Goal: Task Accomplishment & Management: Manage account settings

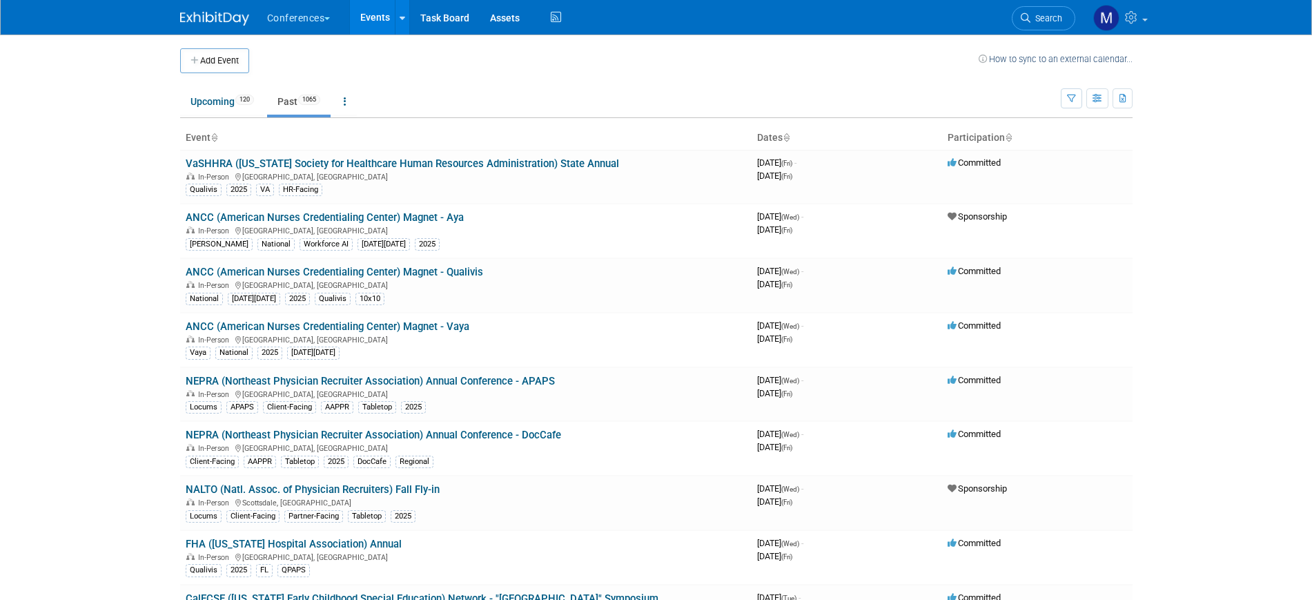
click at [1054, 11] on link "Search" at bounding box center [1043, 18] width 63 height 24
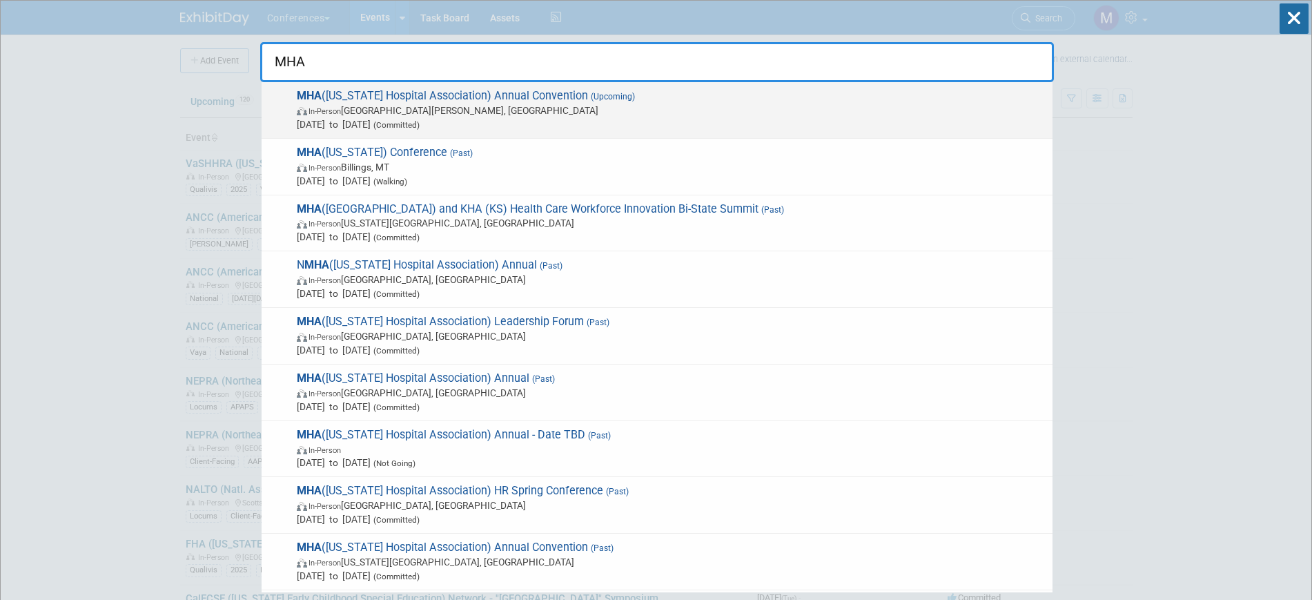
type input "MHA"
click at [571, 112] on span "In-Person [GEOGRAPHIC_DATA][PERSON_NAME], [GEOGRAPHIC_DATA]" at bounding box center [671, 111] width 749 height 14
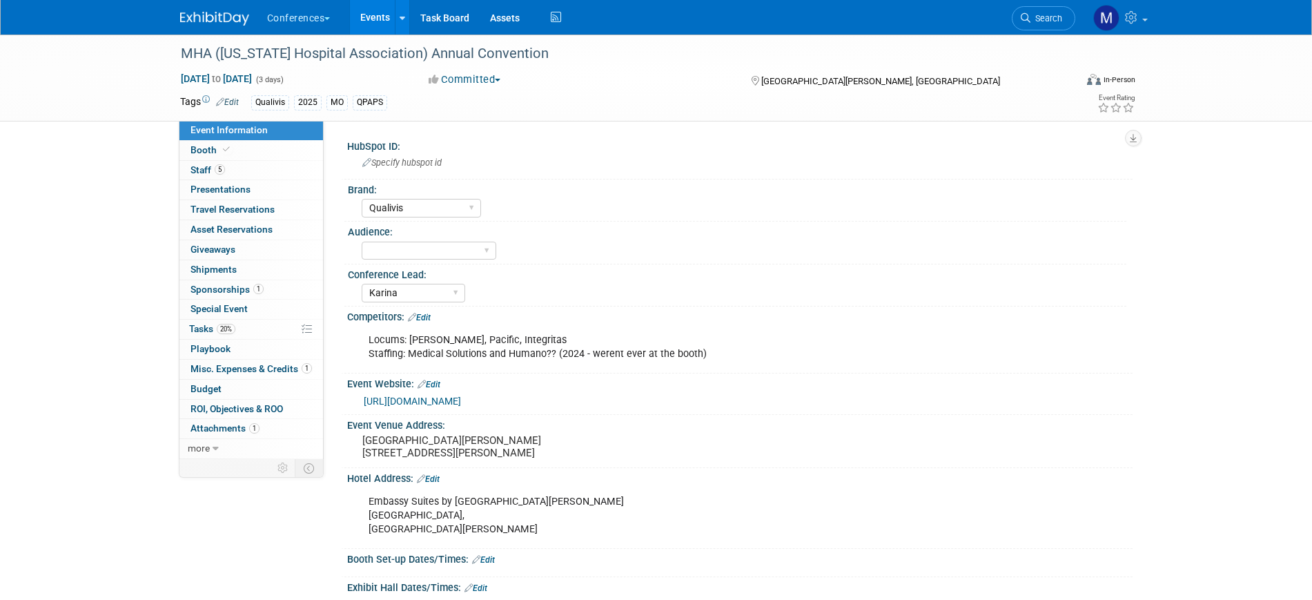
select select "Qualivis"
select select "Karina"
click at [253, 177] on link "5 Staff 5" at bounding box center [251, 170] width 144 height 19
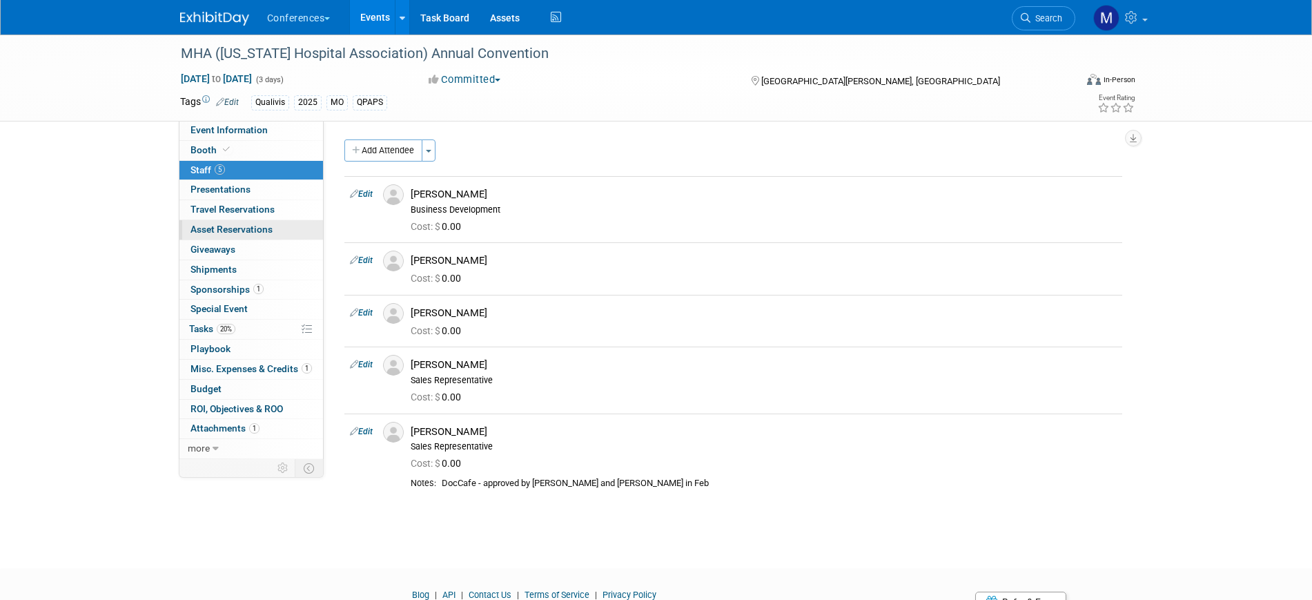
click at [248, 226] on span "Asset Reservations 0" at bounding box center [231, 229] width 82 height 11
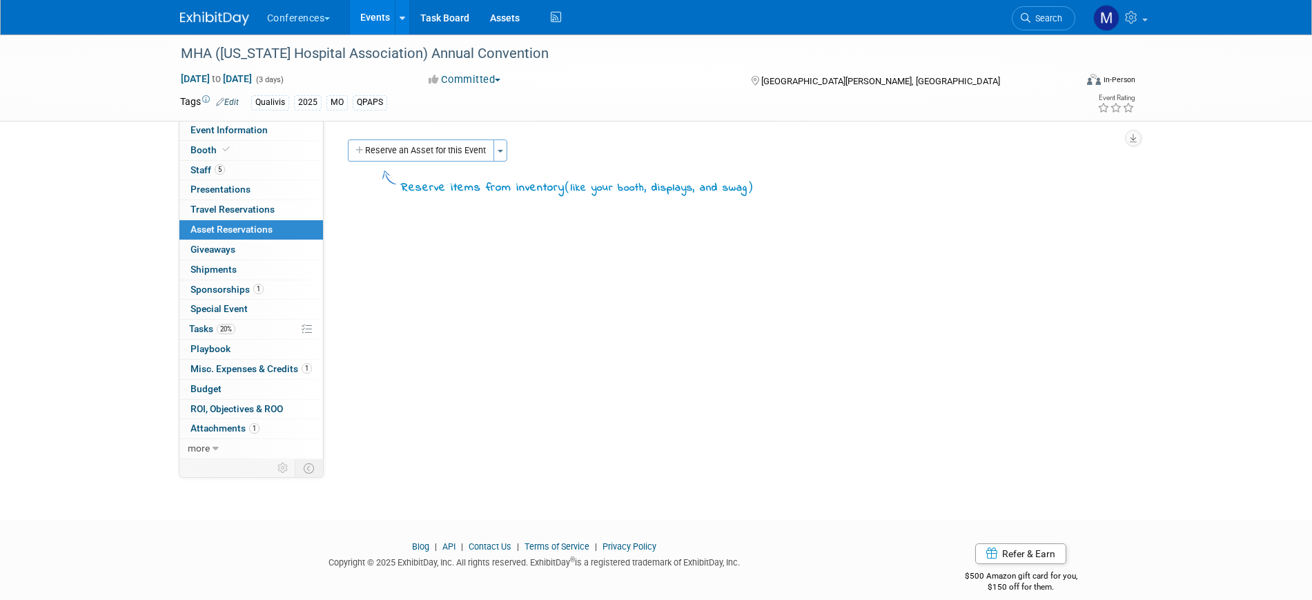
click at [91, 303] on div "MHA (Missouri Hospital Association) Annual Convention Nov 5, 2025 to Nov 7, 202…" at bounding box center [656, 265] width 1312 height 460
click at [503, 154] on button "Toggle Dropdown" at bounding box center [500, 150] width 14 height 22
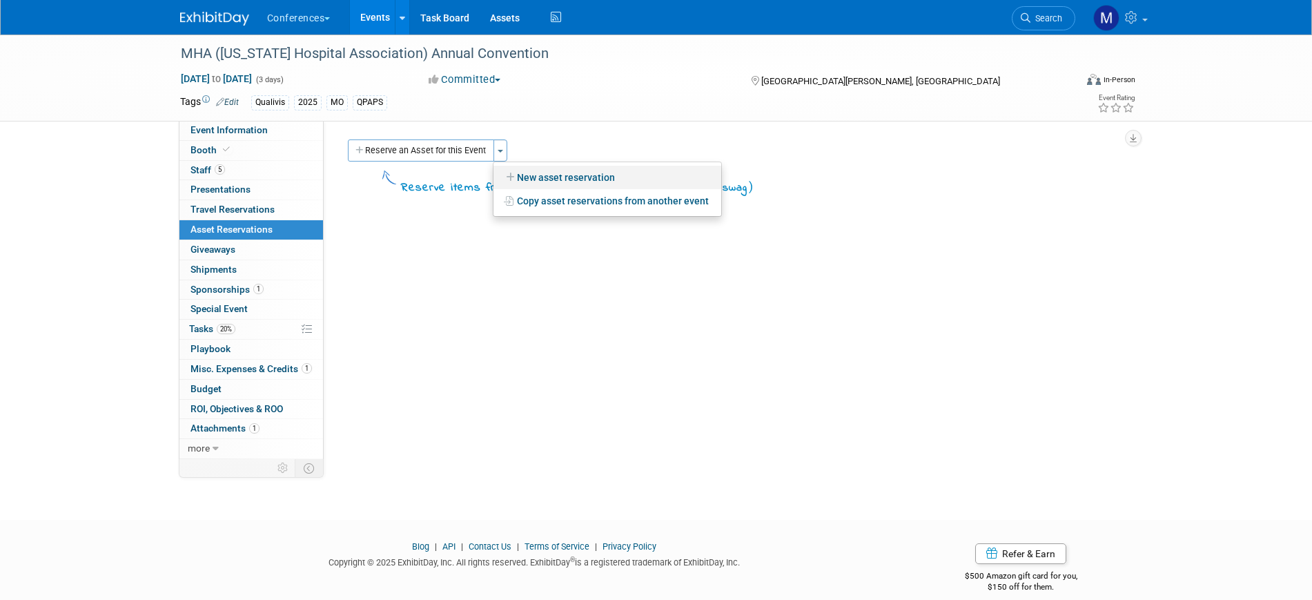
click at [527, 173] on link "New asset reservation" at bounding box center [607, 177] width 228 height 23
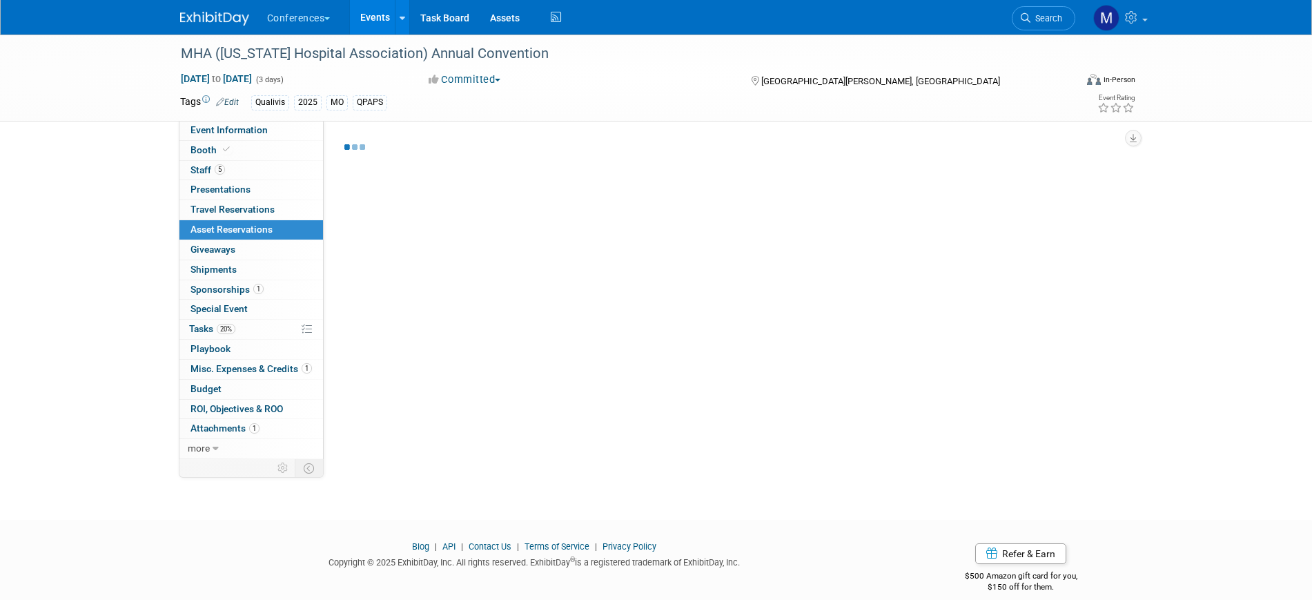
select select "10"
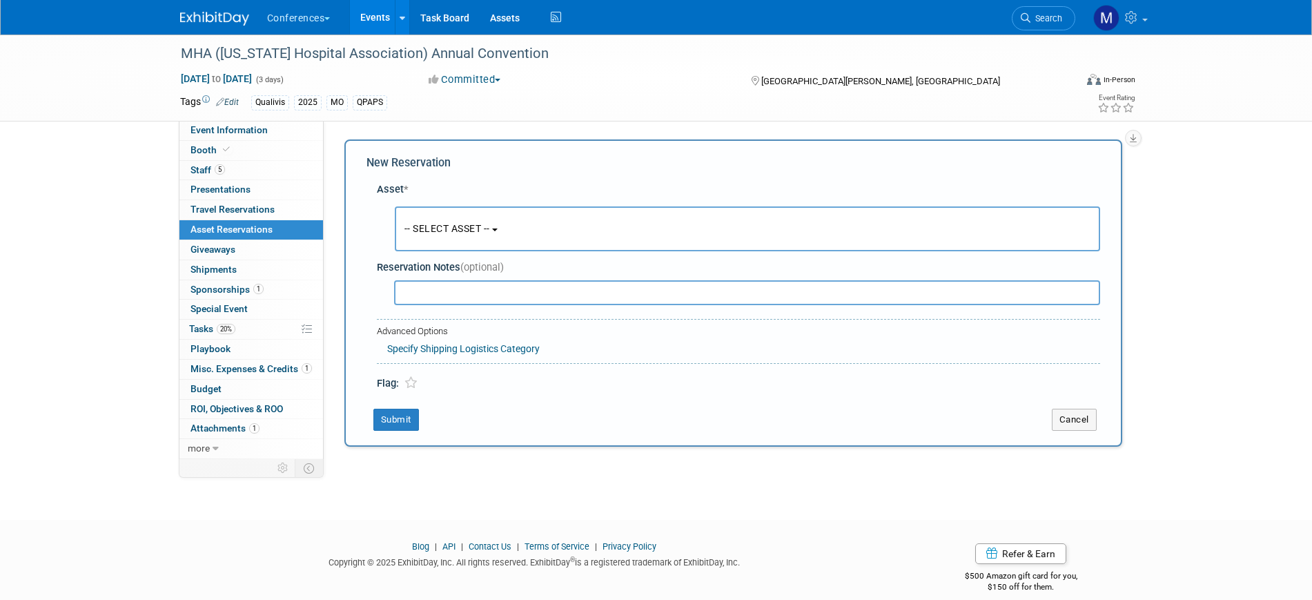
scroll to position [13, 0]
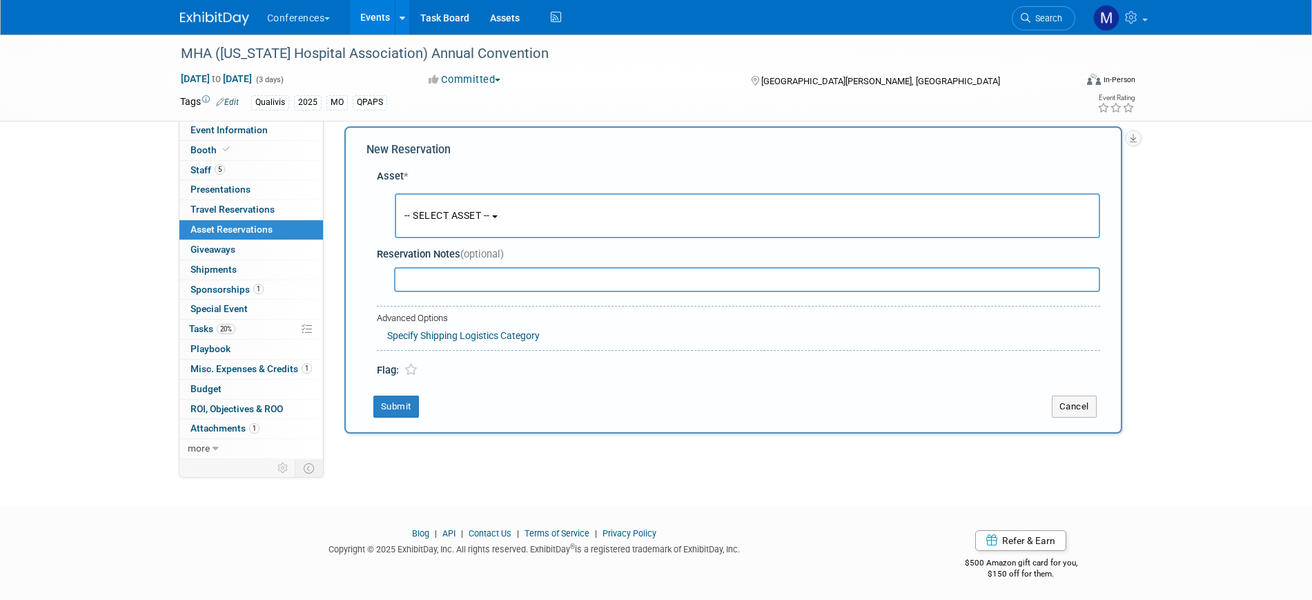
click at [490, 212] on span "-- SELECT ASSET --" at bounding box center [447, 215] width 86 height 11
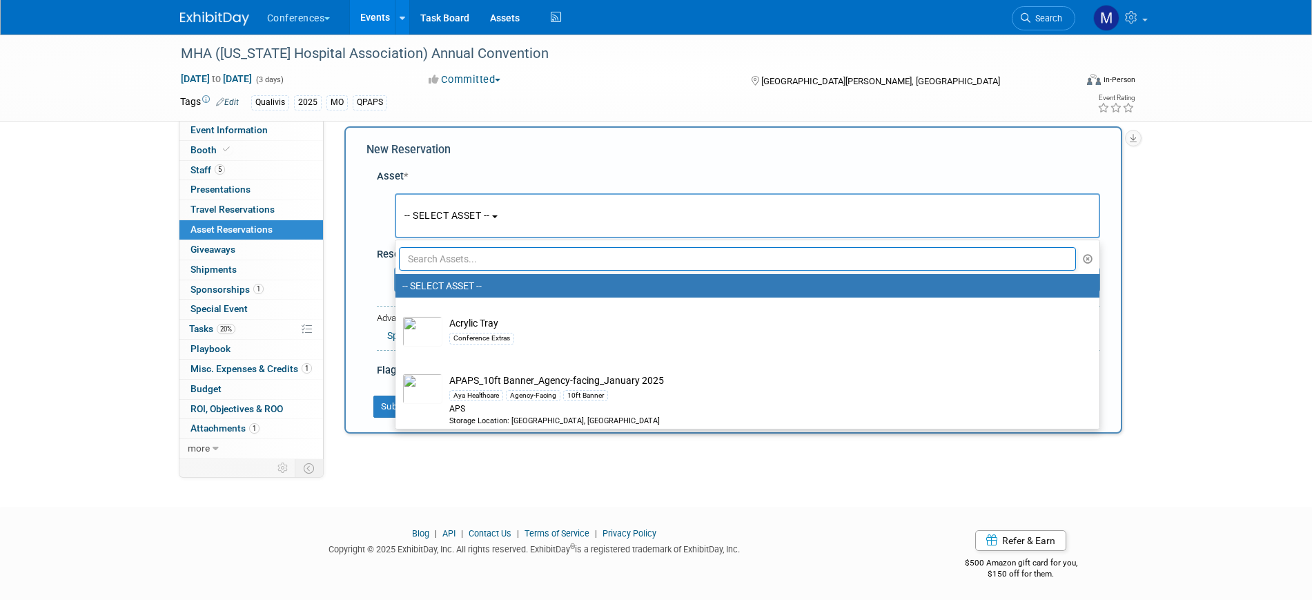
click at [464, 256] on input "text" at bounding box center [738, 258] width 678 height 23
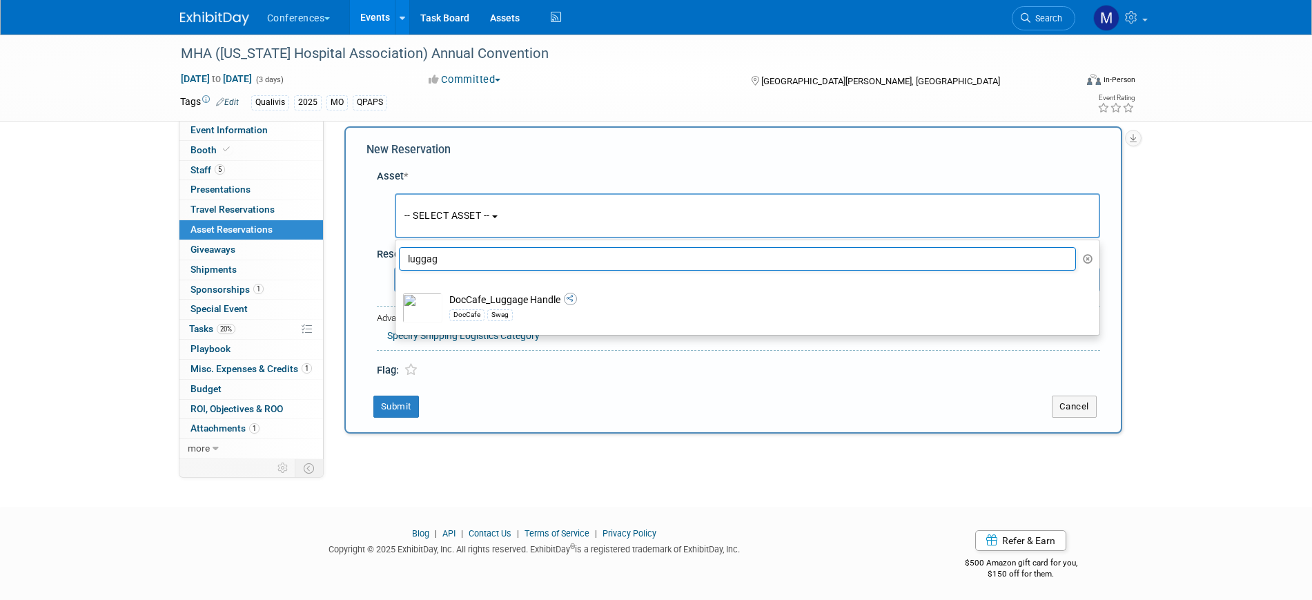
type input "luggag"
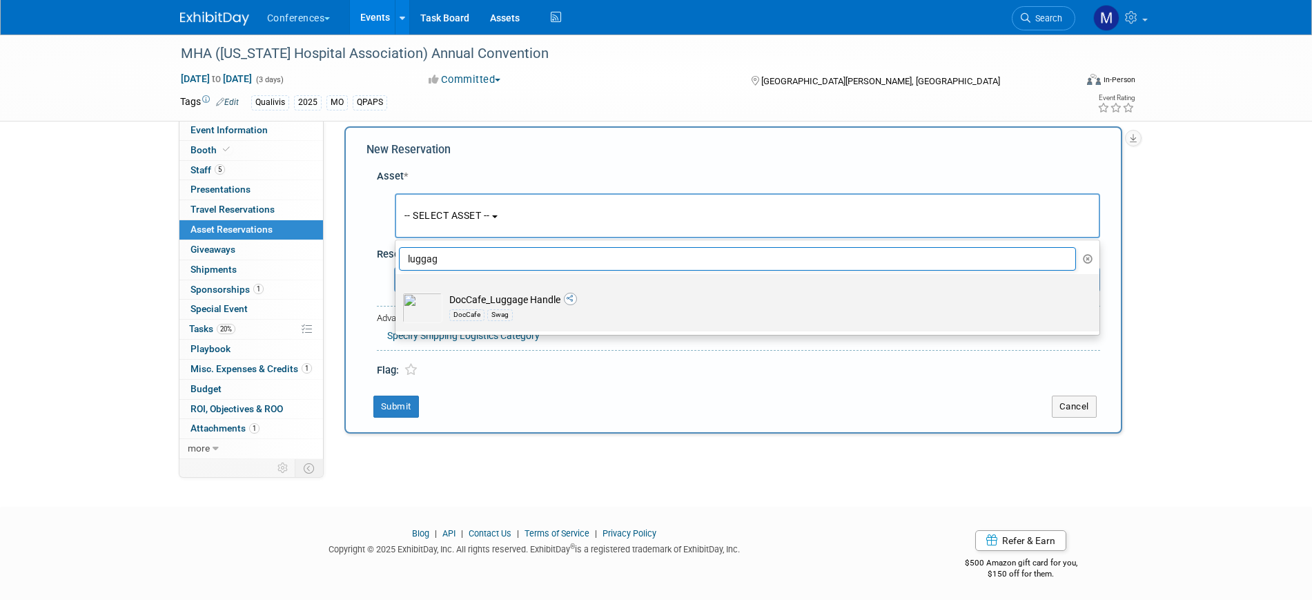
click at [491, 302] on td "DocCafe_Luggage Handle DocCafe Swag" at bounding box center [756, 308] width 629 height 30
click at [397, 291] on input "DocCafe_Luggage Handle DocCafe Swag" at bounding box center [393, 286] width 9 height 9
select select "10713207"
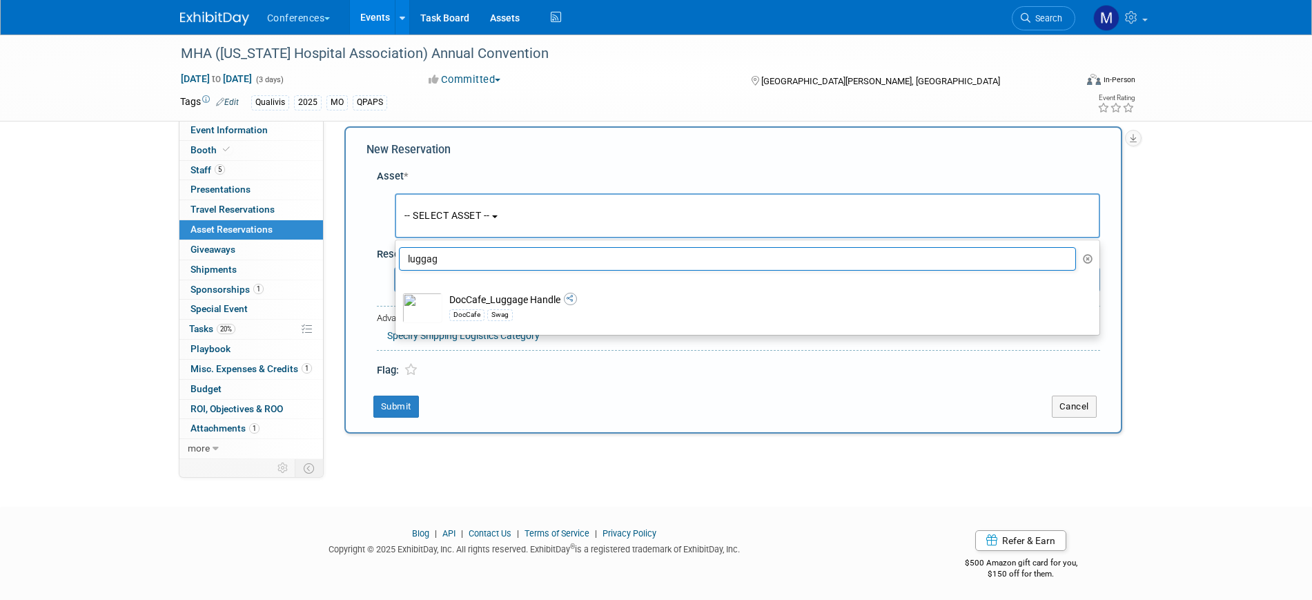
select select "10"
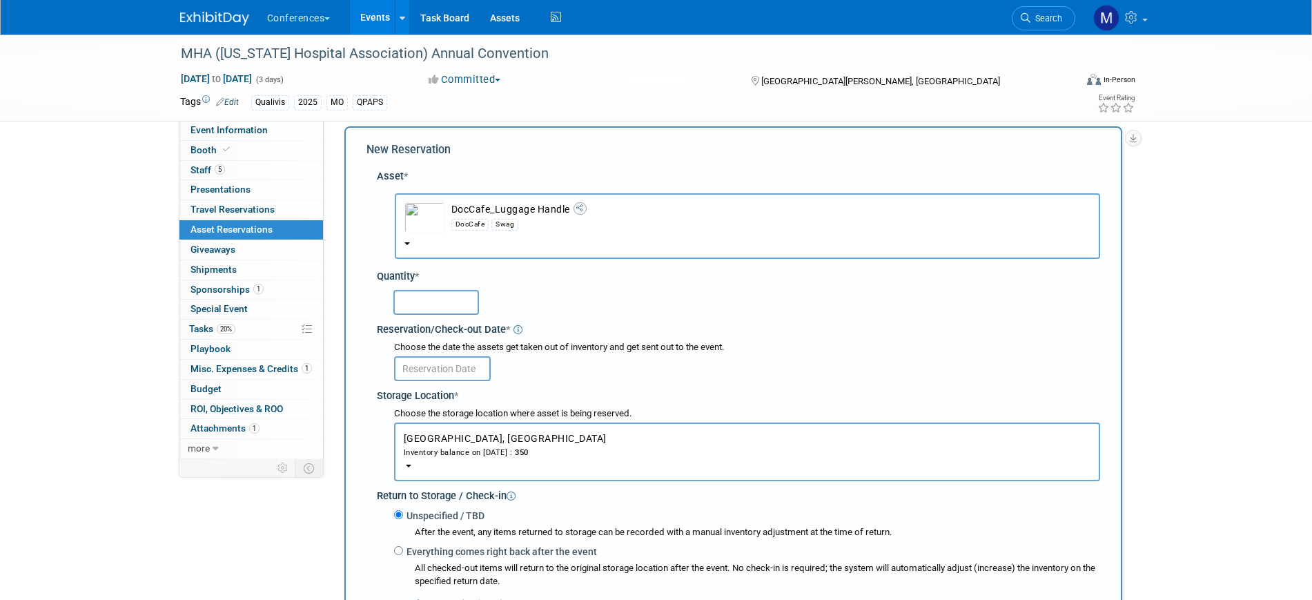
click at [423, 298] on input "text" at bounding box center [436, 302] width 86 height 25
type input "25"
click at [440, 375] on input "text" at bounding box center [442, 368] width 97 height 25
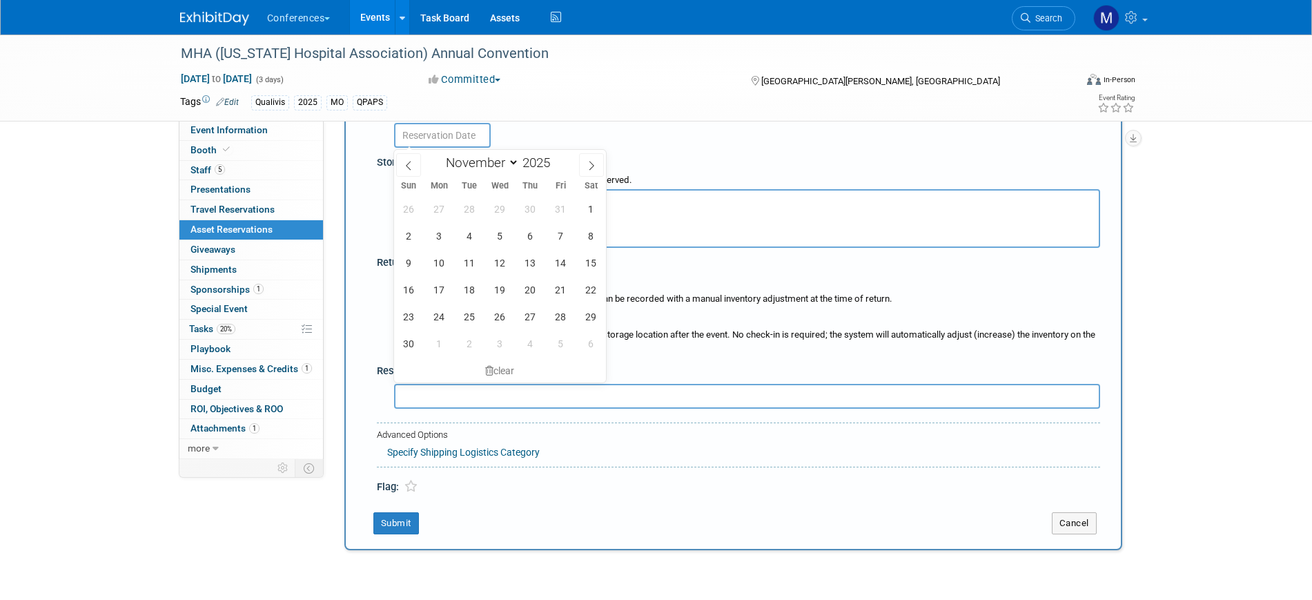
scroll to position [99, 0]
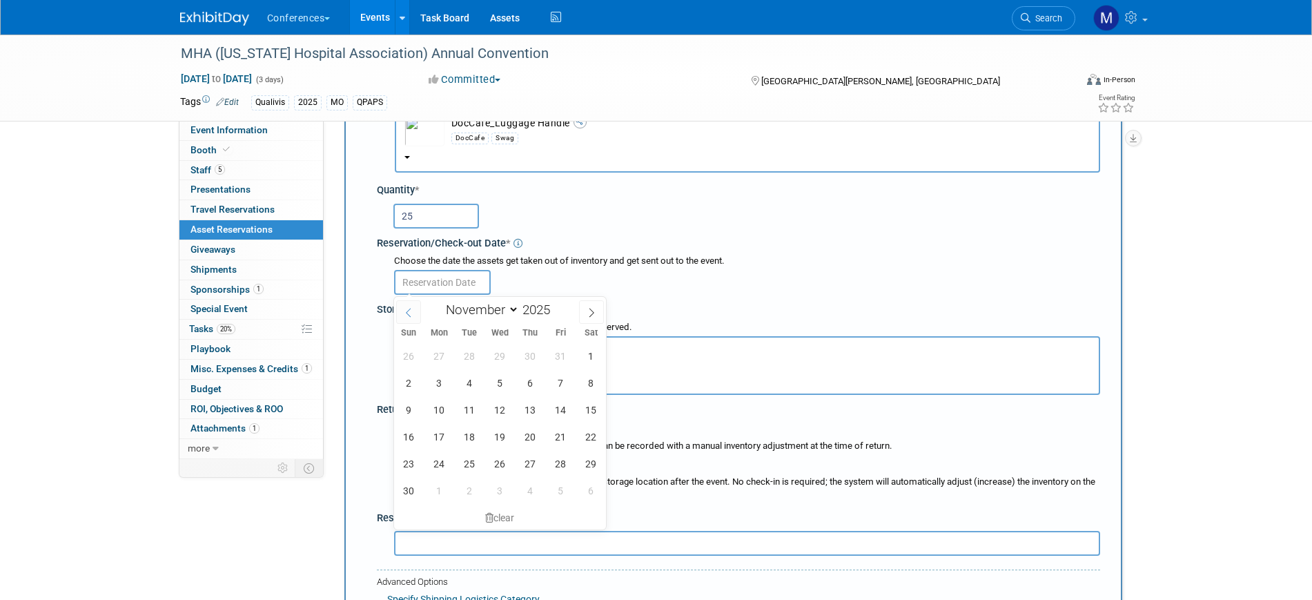
click at [412, 313] on icon at bounding box center [409, 313] width 10 height 10
select select "9"
click at [506, 444] on span "22" at bounding box center [500, 436] width 27 height 27
type input "Oct 22, 2025"
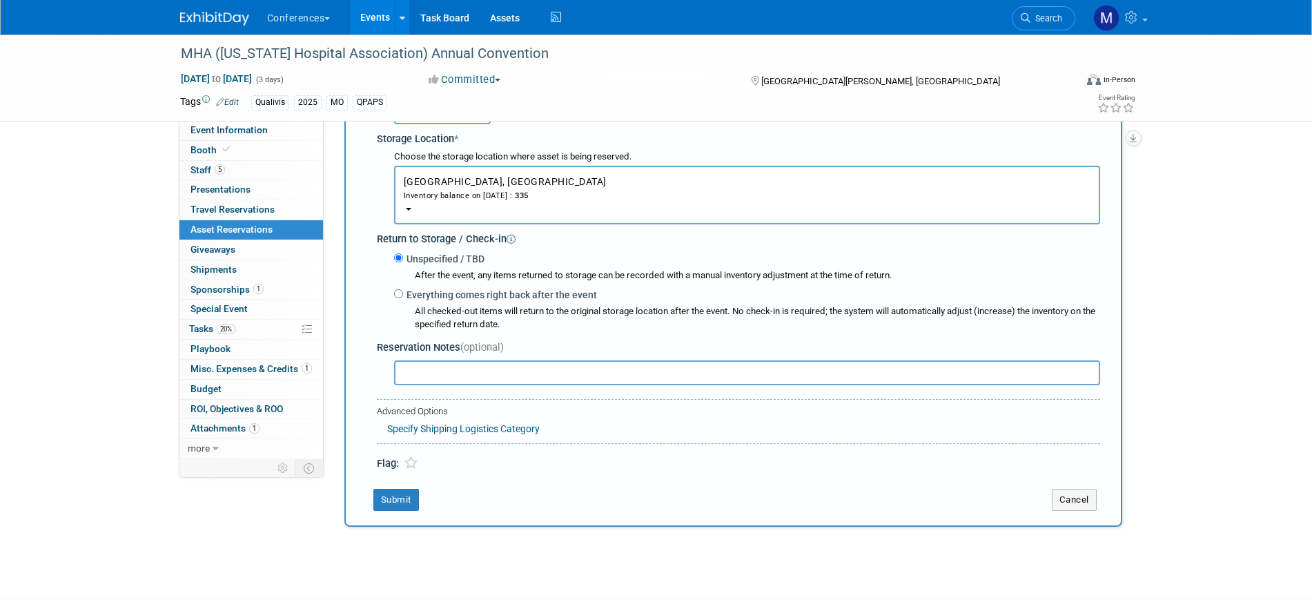
scroll to position [272, 0]
click at [411, 494] on button "Submit" at bounding box center [396, 498] width 46 height 22
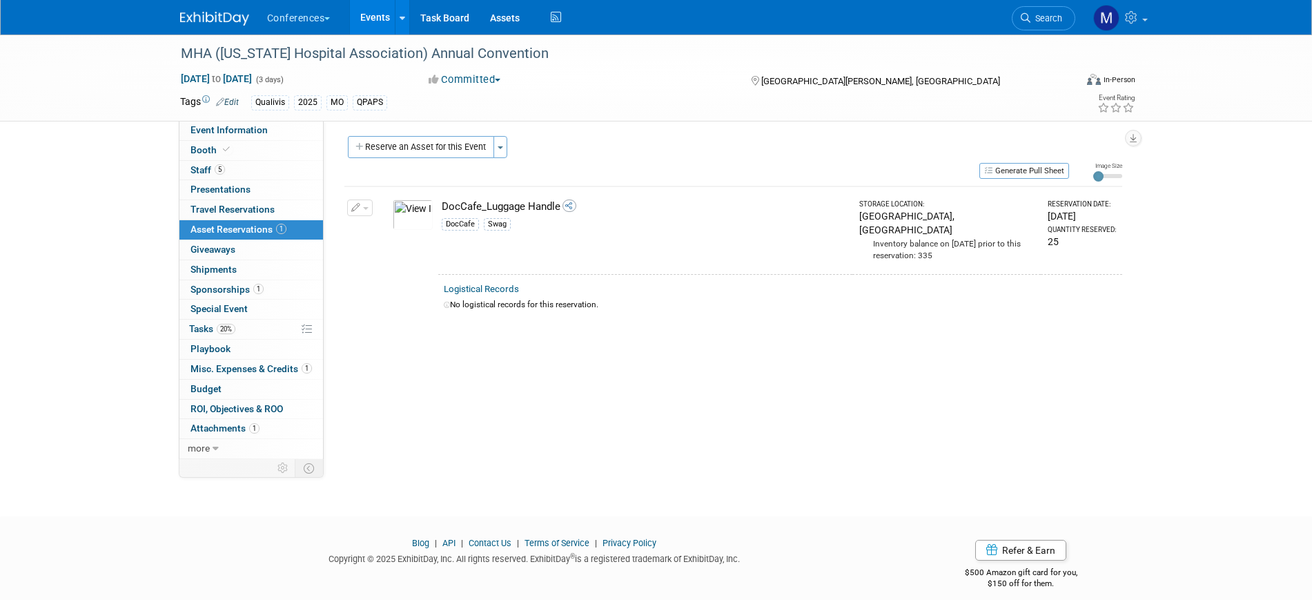
scroll to position [0, 0]
click at [500, 156] on button "Toggle Dropdown" at bounding box center [500, 150] width 14 height 22
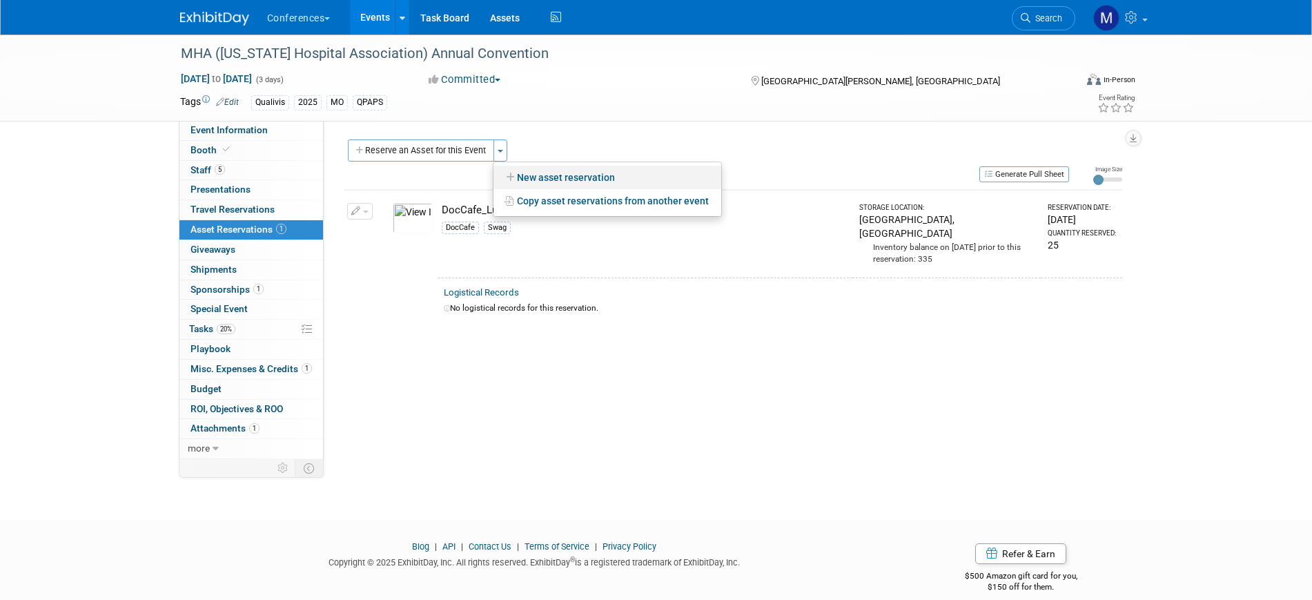
click at [531, 174] on link "New asset reservation" at bounding box center [607, 177] width 228 height 23
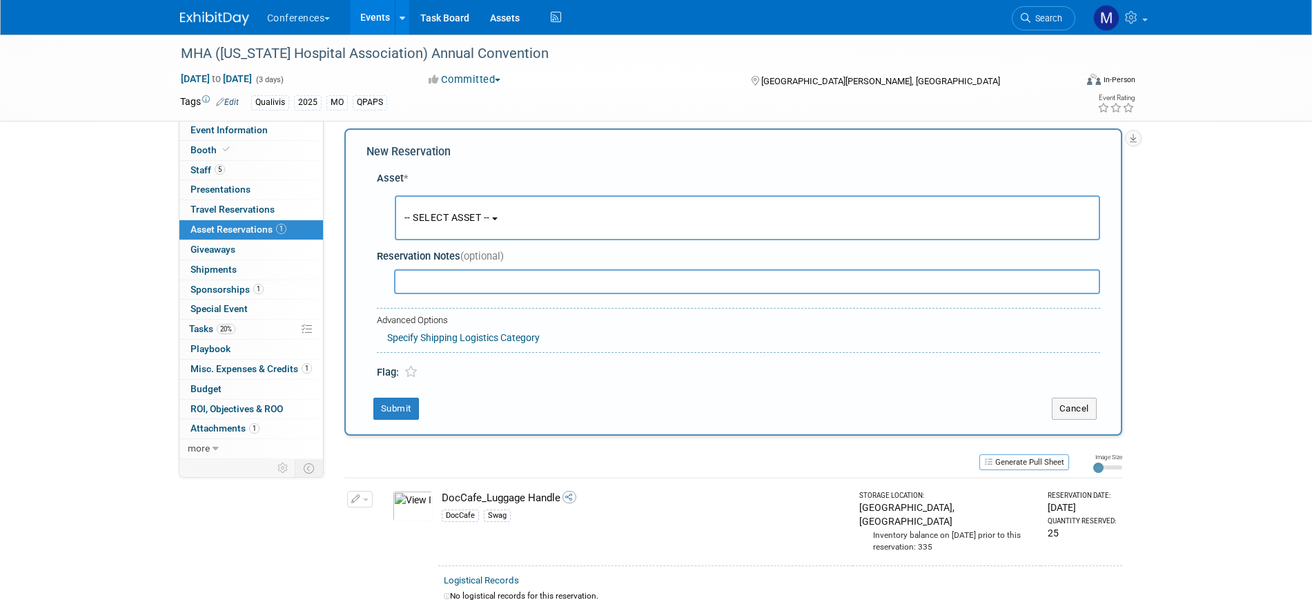
scroll to position [13, 0]
click at [529, 219] on button "-- SELECT ASSET --" at bounding box center [747, 215] width 705 height 45
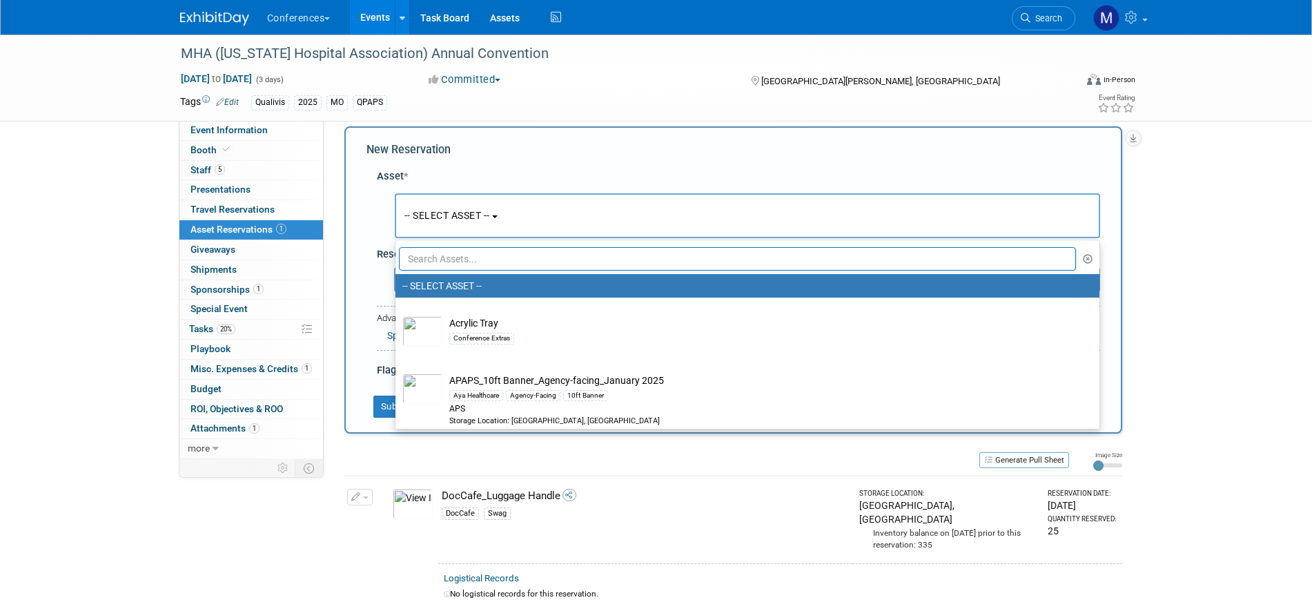
click at [495, 262] on input "text" at bounding box center [738, 258] width 678 height 23
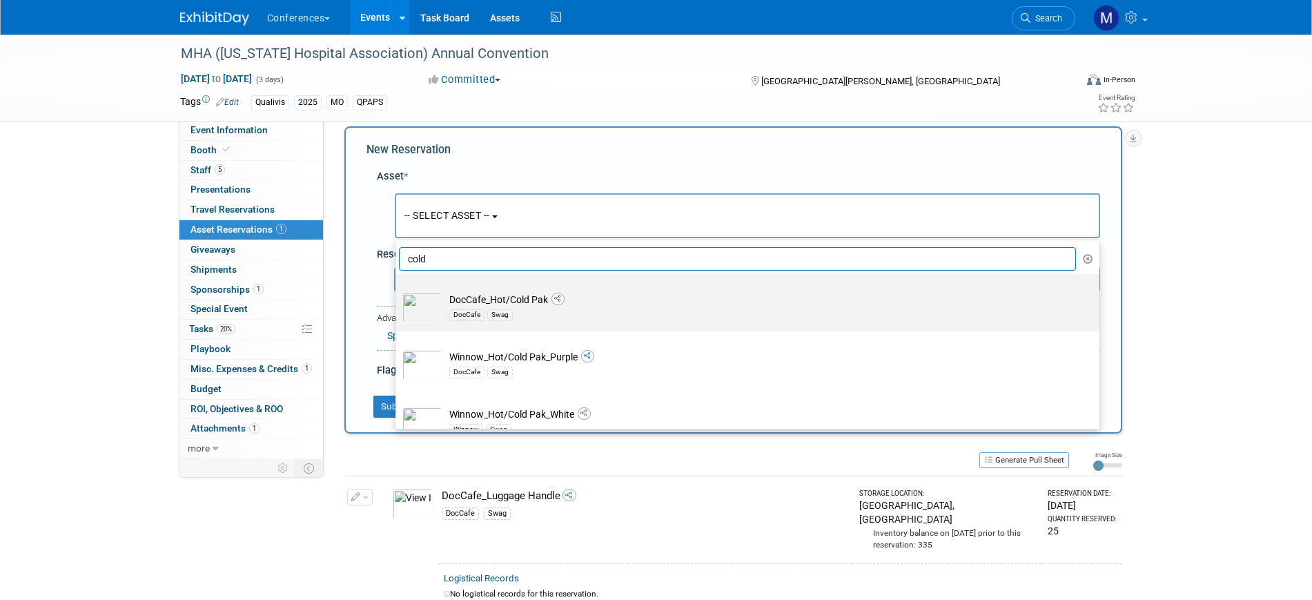
type input "cold"
click at [497, 290] on label "DocCafe_Hot/Cold Pak DocCafe Swag" at bounding box center [743, 303] width 683 height 52
click at [397, 290] on input "DocCafe_Hot/Cold Pak DocCafe Swag" at bounding box center [393, 286] width 9 height 9
select select "10713206"
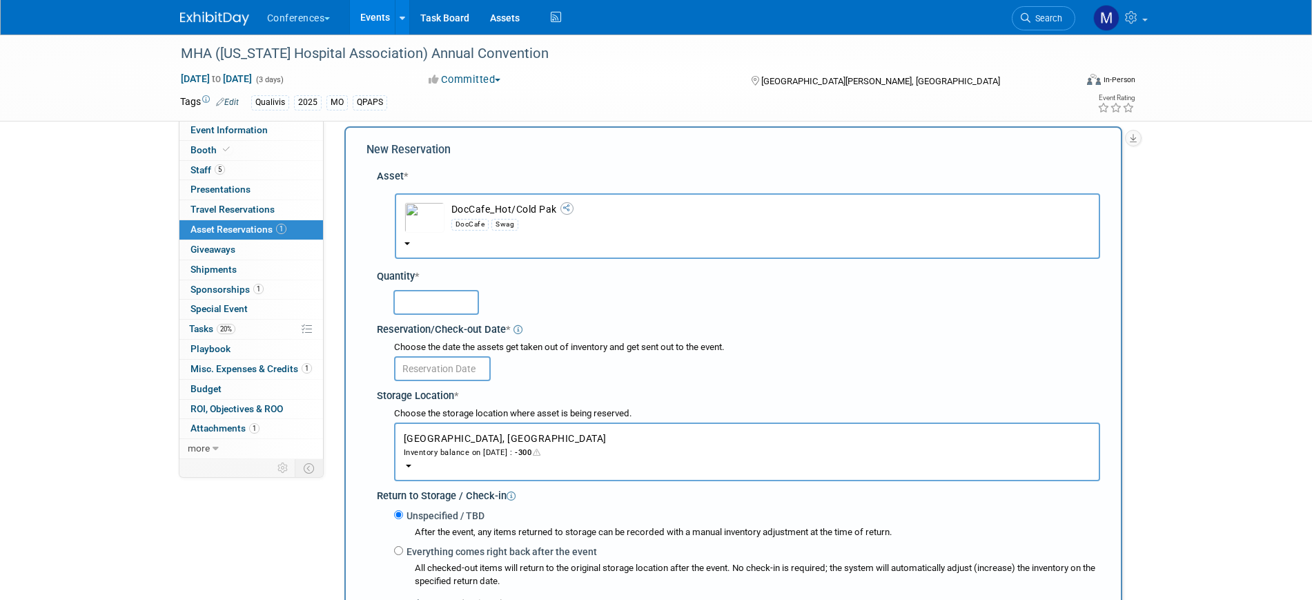
click at [414, 301] on input "text" at bounding box center [436, 302] width 86 height 25
type input "25"
click at [444, 371] on input "text" at bounding box center [442, 368] width 97 height 25
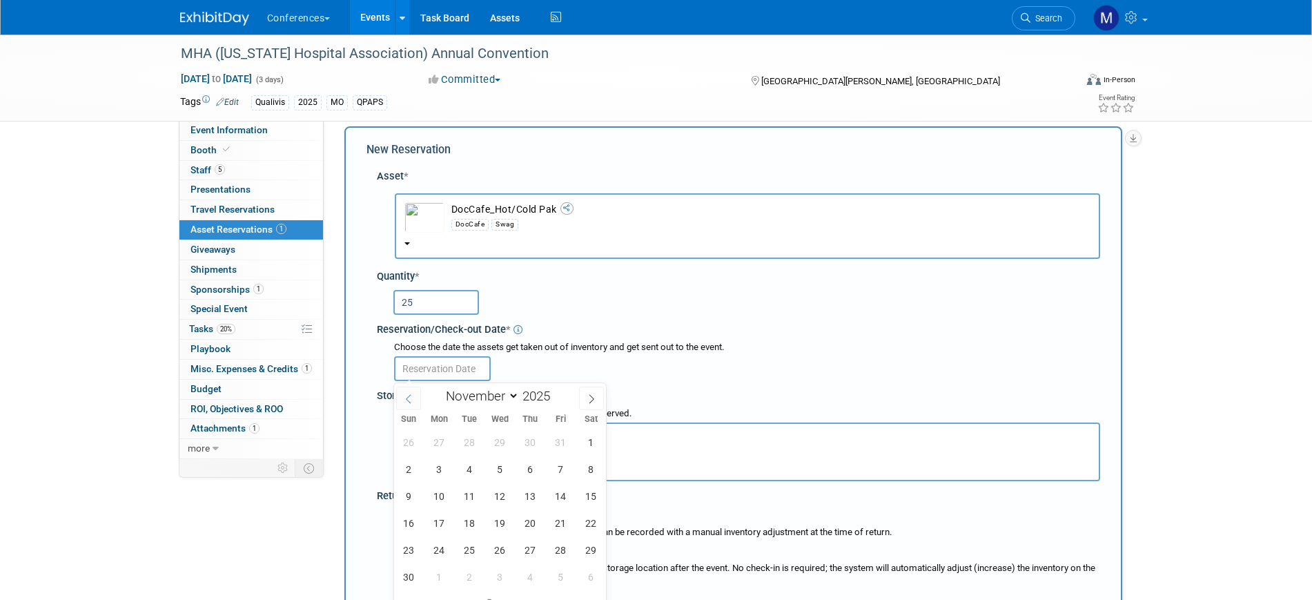
click at [413, 394] on icon at bounding box center [409, 399] width 10 height 10
select select "9"
click at [500, 529] on span "22" at bounding box center [500, 522] width 27 height 27
type input "Oct 22, 2025"
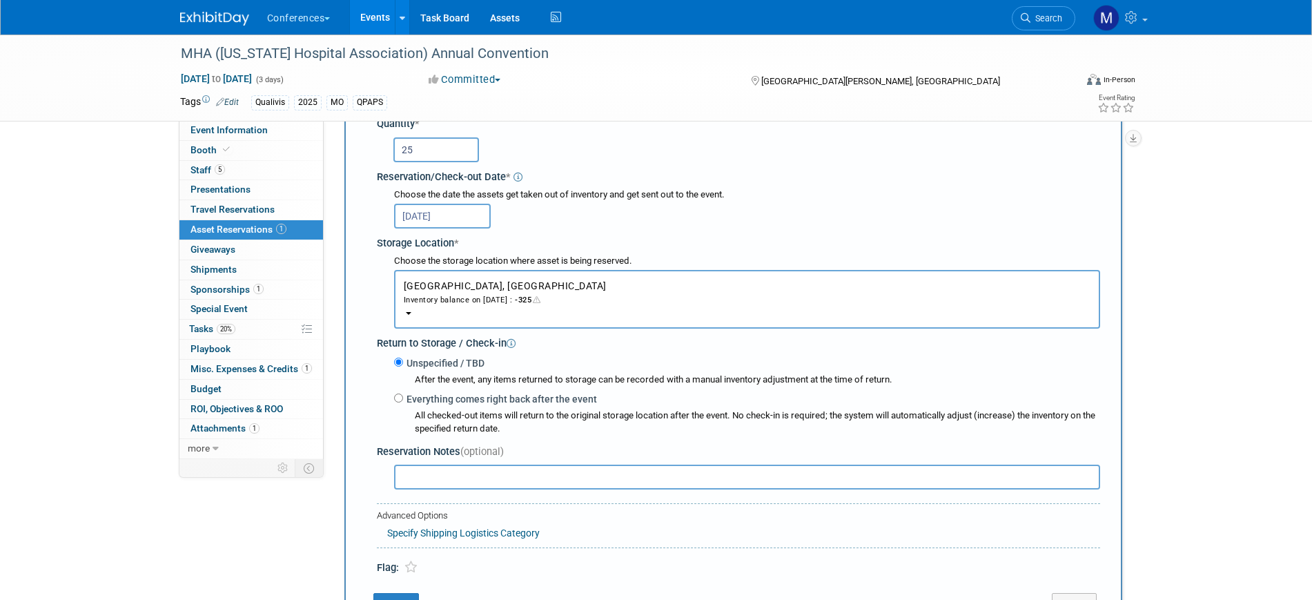
scroll to position [186, 0]
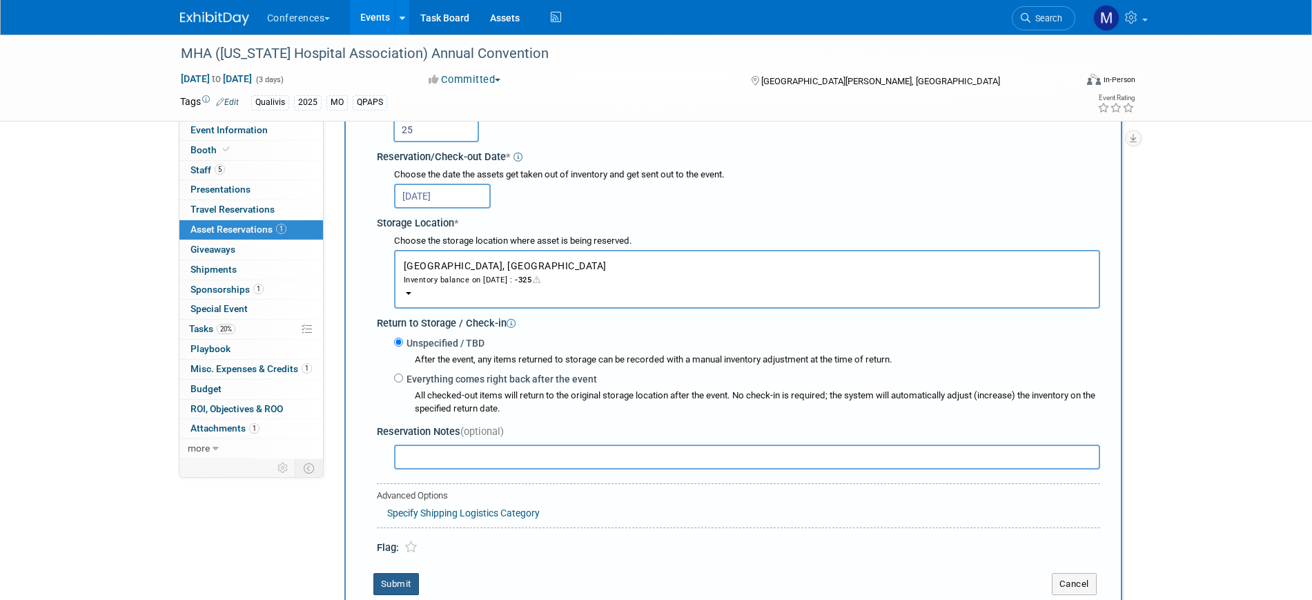
click at [404, 583] on button "Submit" at bounding box center [396, 584] width 46 height 22
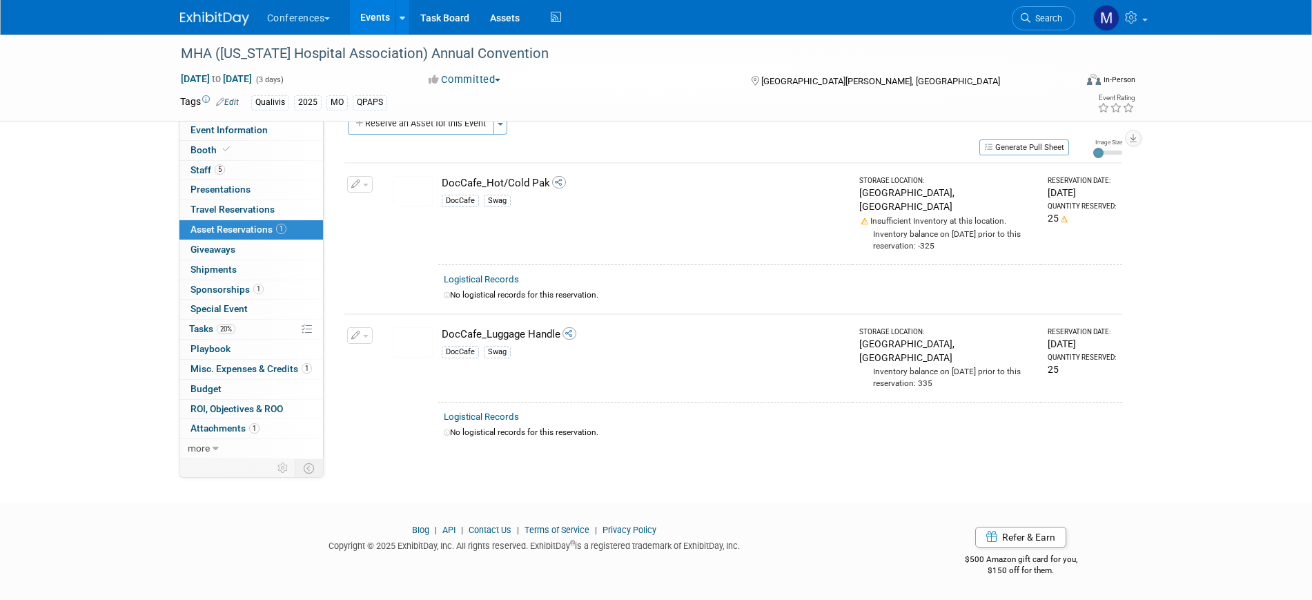
scroll to position [17, 0]
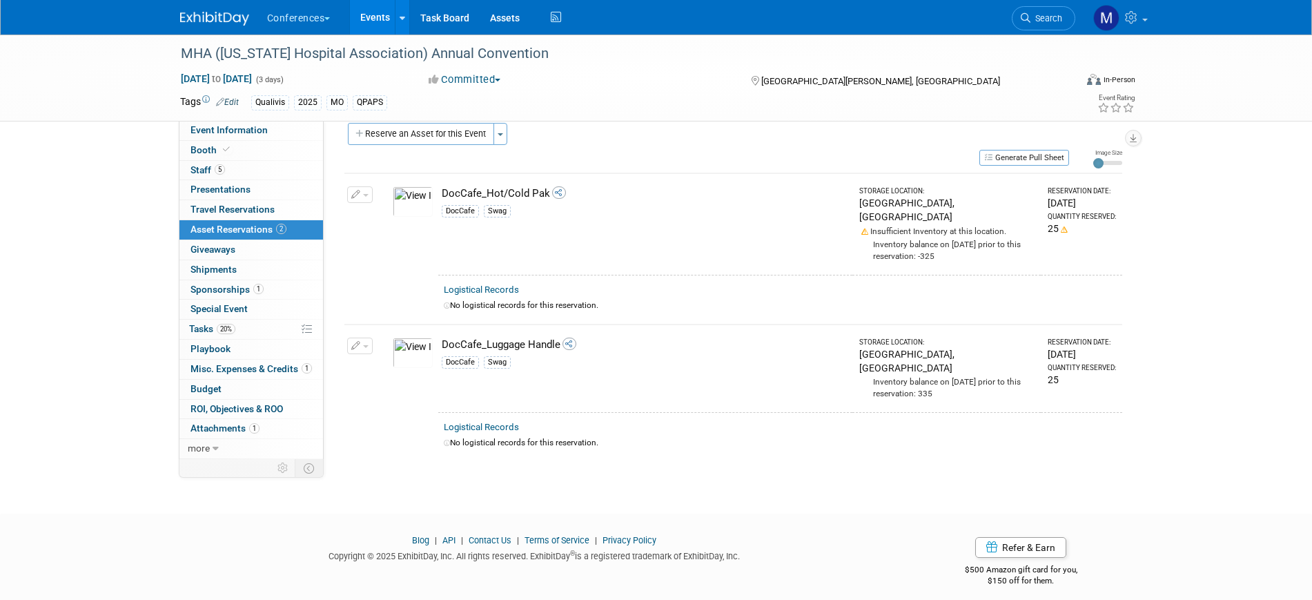
click at [1275, 280] on div "MHA (Missouri Hospital Association) Annual Convention Nov 5, 2025 to Nov 7, 202…" at bounding box center [656, 253] width 1312 height 471
click at [502, 136] on button "Toggle Dropdown" at bounding box center [500, 134] width 14 height 22
click at [560, 156] on link "New asset reservation" at bounding box center [607, 160] width 228 height 23
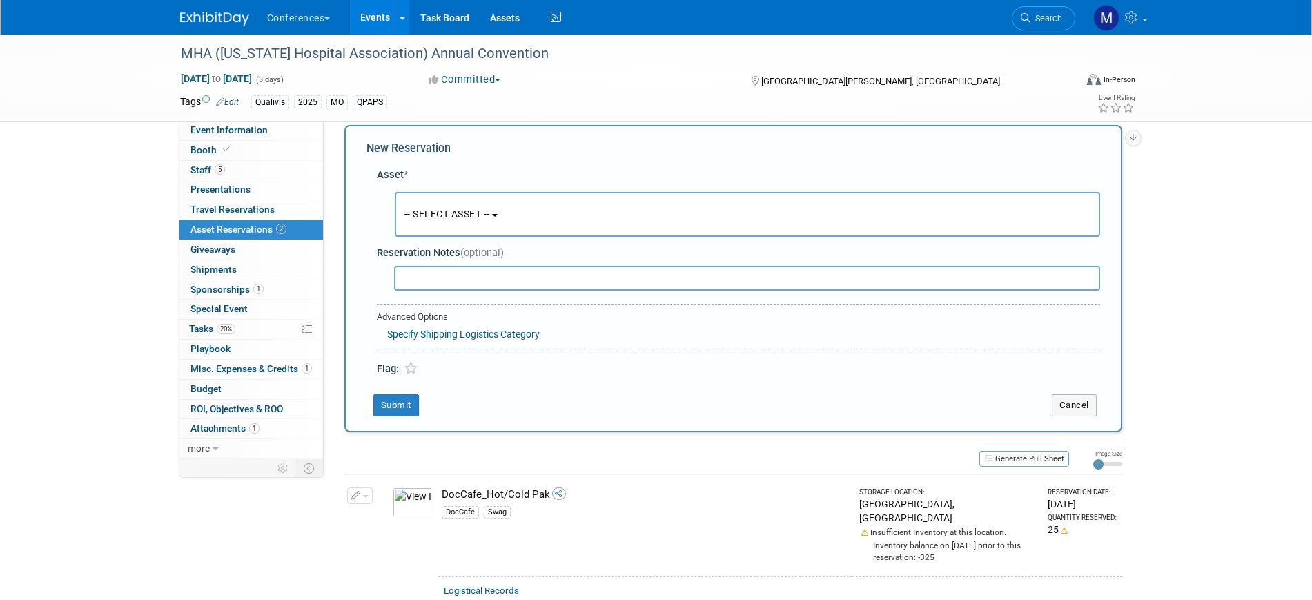
scroll to position [13, 0]
click at [469, 218] on span "-- SELECT ASSET --" at bounding box center [447, 215] width 86 height 11
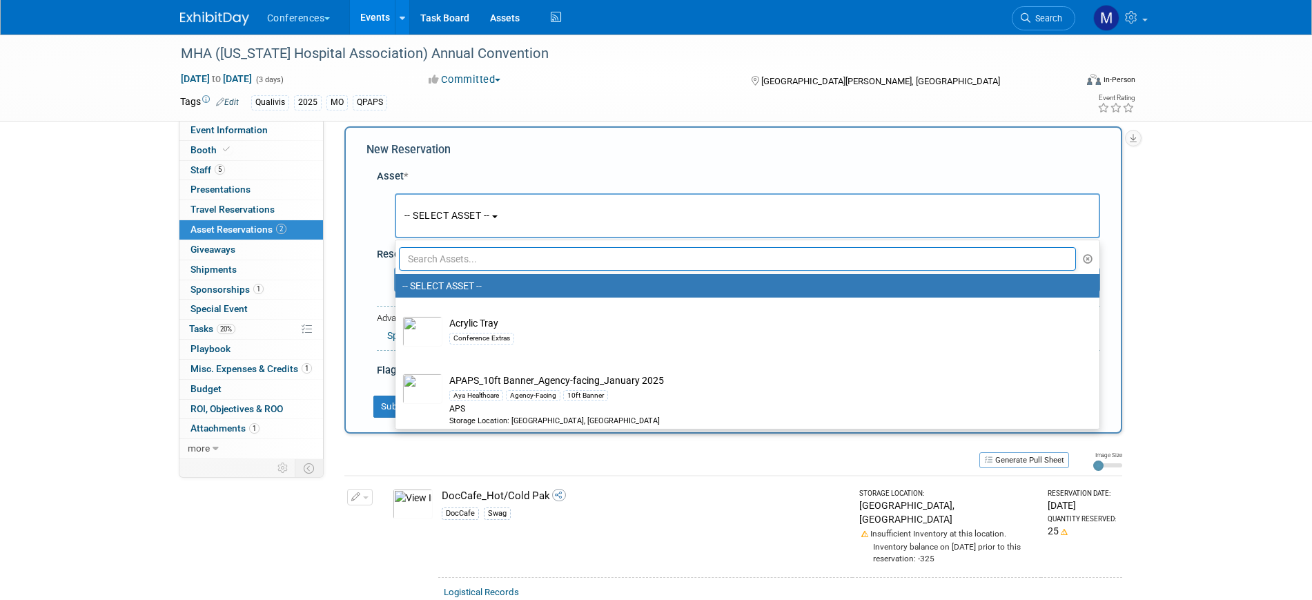
click at [465, 257] on input "text" at bounding box center [738, 258] width 678 height 23
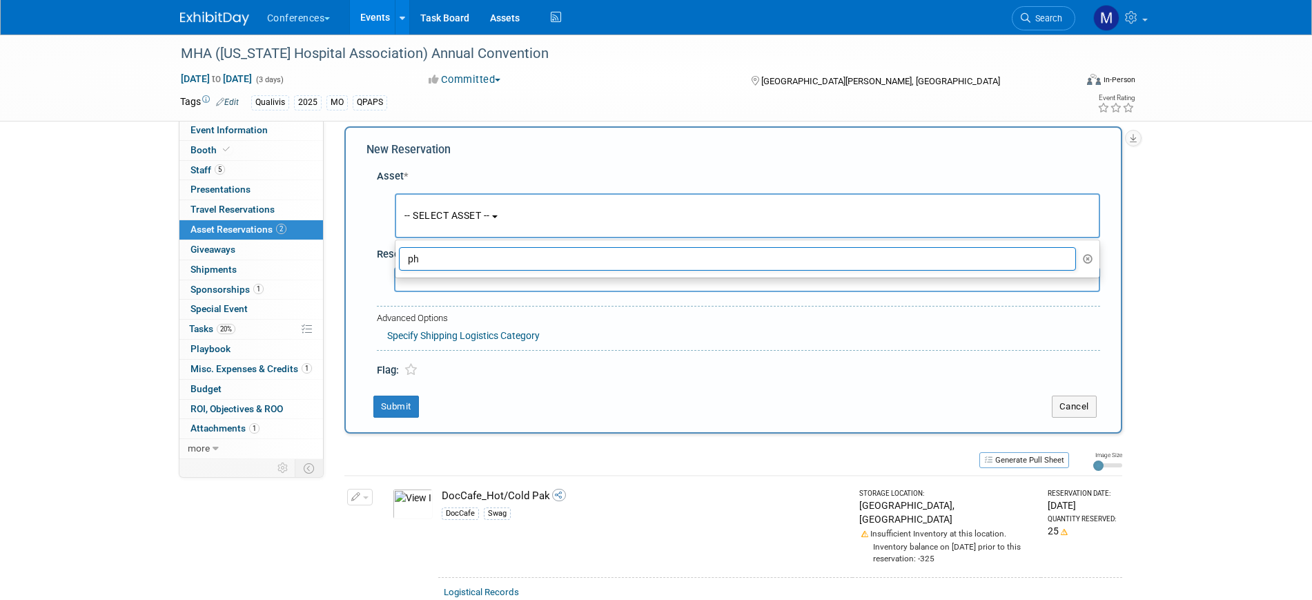
type input "p"
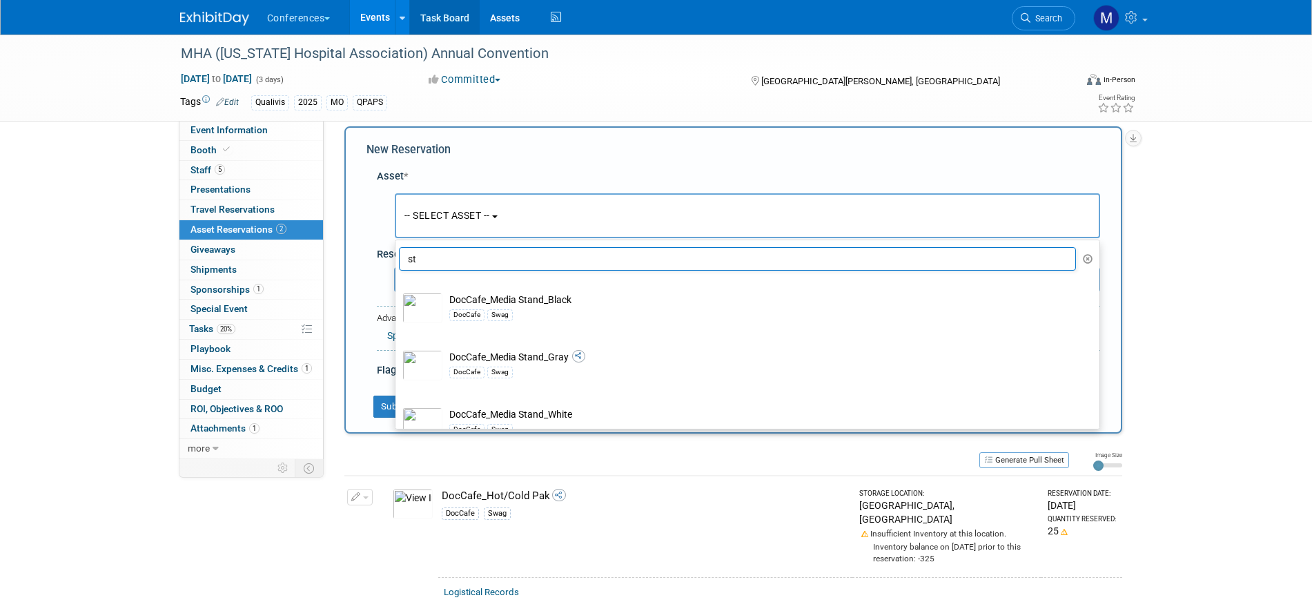
type input "s"
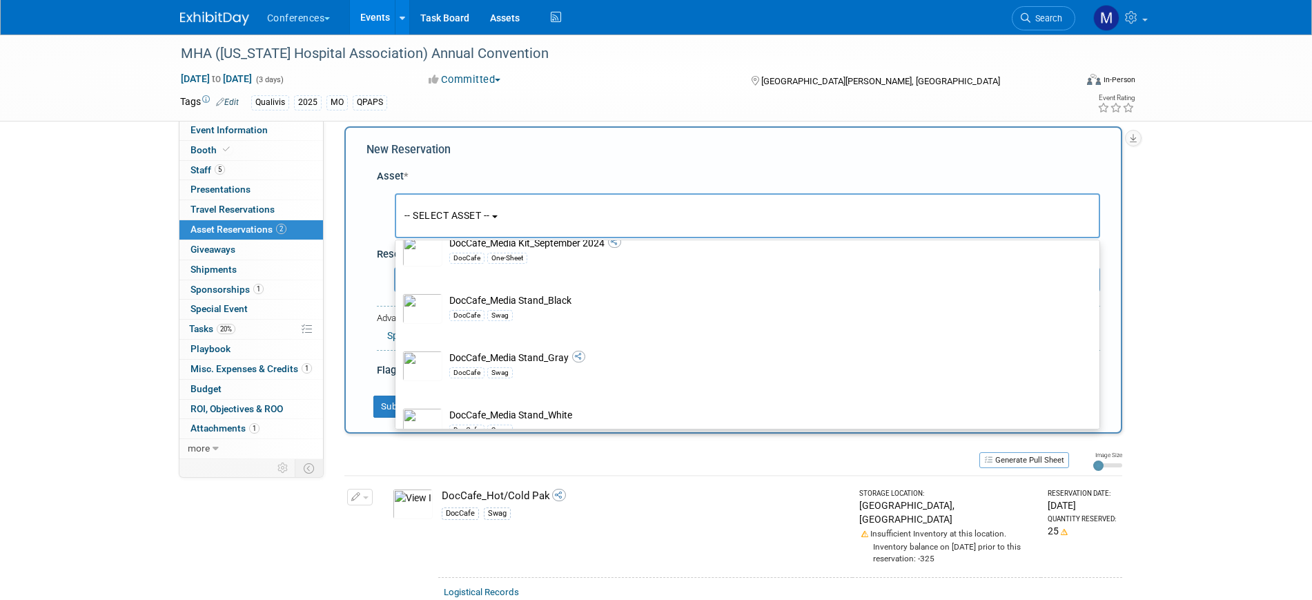
scroll to position [776, 0]
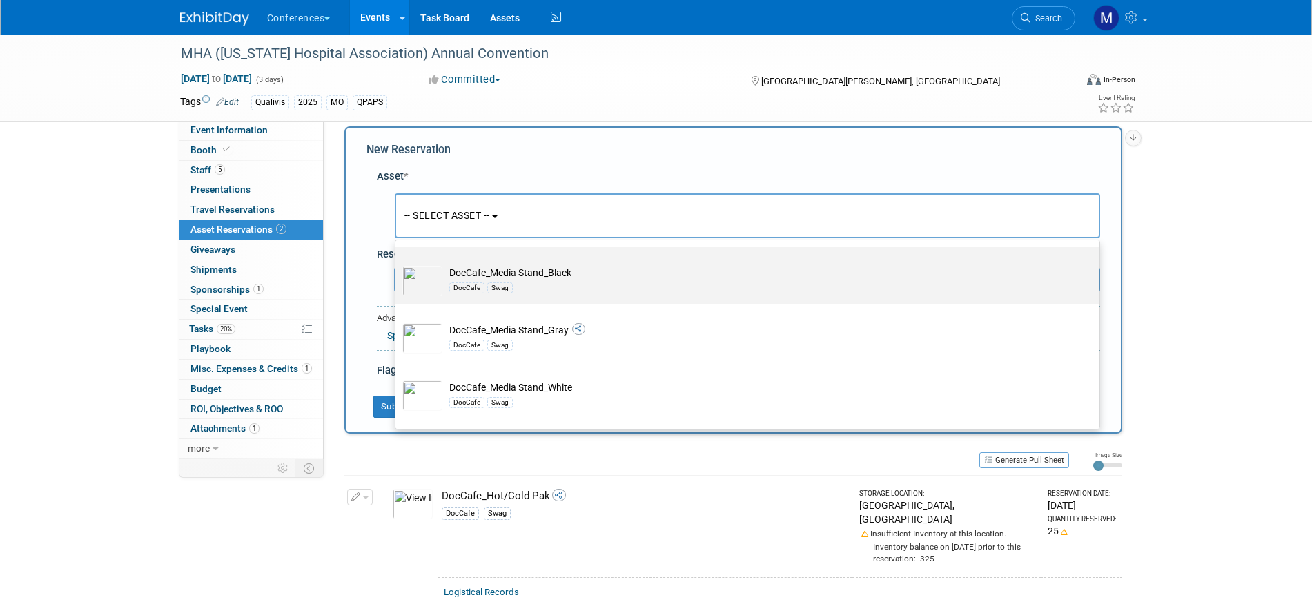
type input "doccafe"
click at [499, 293] on div "Swag" at bounding box center [500, 287] width 26 height 11
click at [397, 264] on input "DocCafe_Media Stand_Black DocCafe Swag" at bounding box center [393, 259] width 9 height 9
select select "10721362"
select select "10"
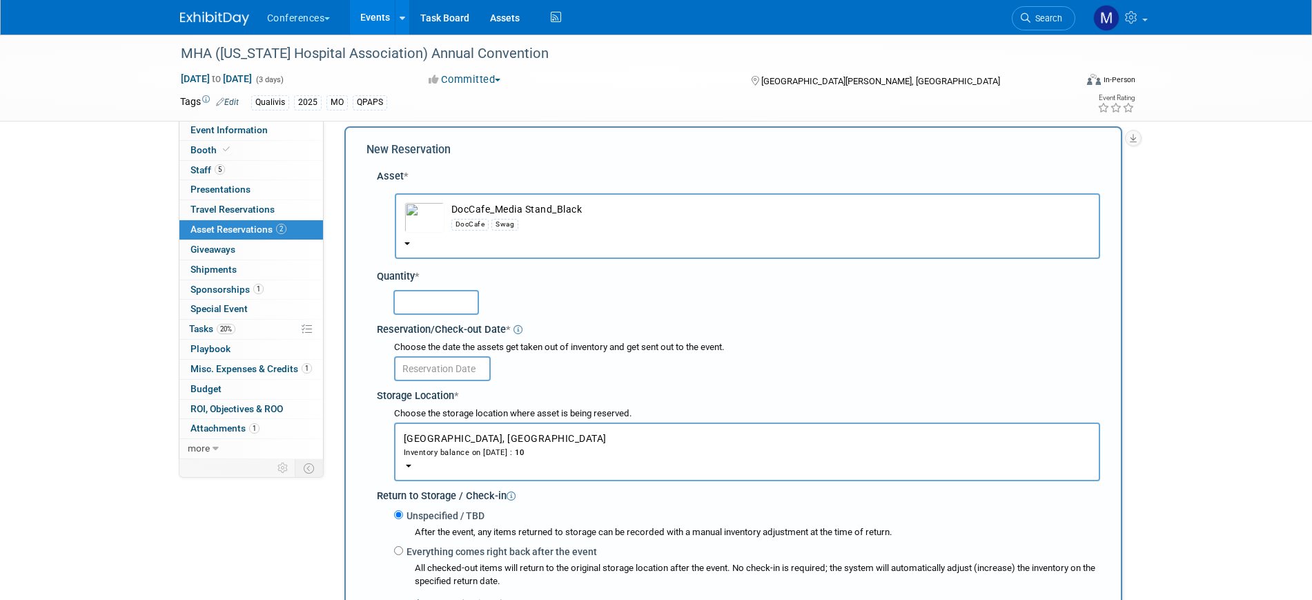
click at [429, 302] on input "text" at bounding box center [436, 302] width 86 height 25
type input "25"
click at [460, 369] on input "text" at bounding box center [442, 368] width 97 height 25
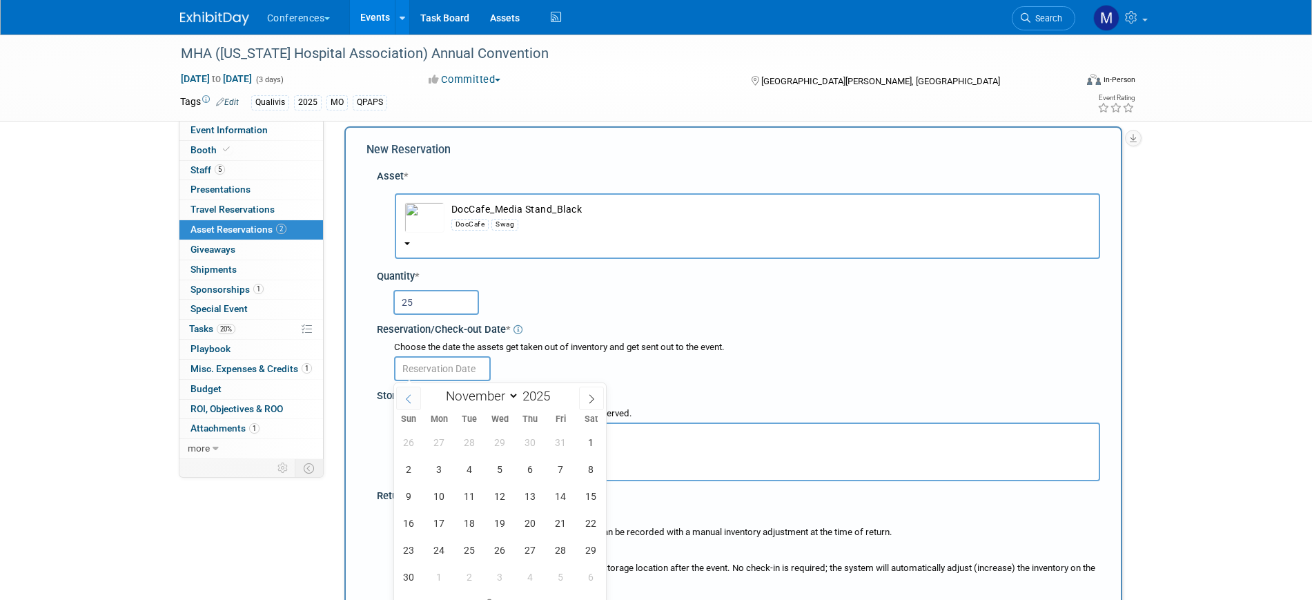
click at [414, 396] on span at bounding box center [408, 397] width 25 height 23
select select "9"
click at [497, 519] on span "22" at bounding box center [500, 522] width 27 height 27
type input "Oct 22, 2025"
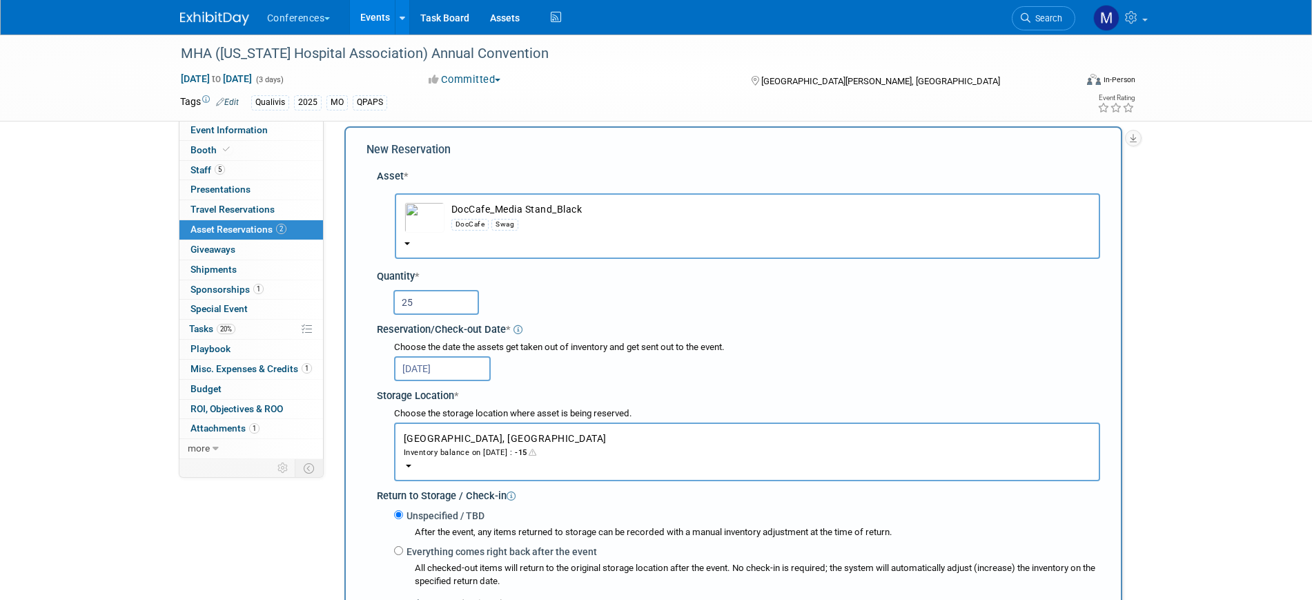
scroll to position [272, 0]
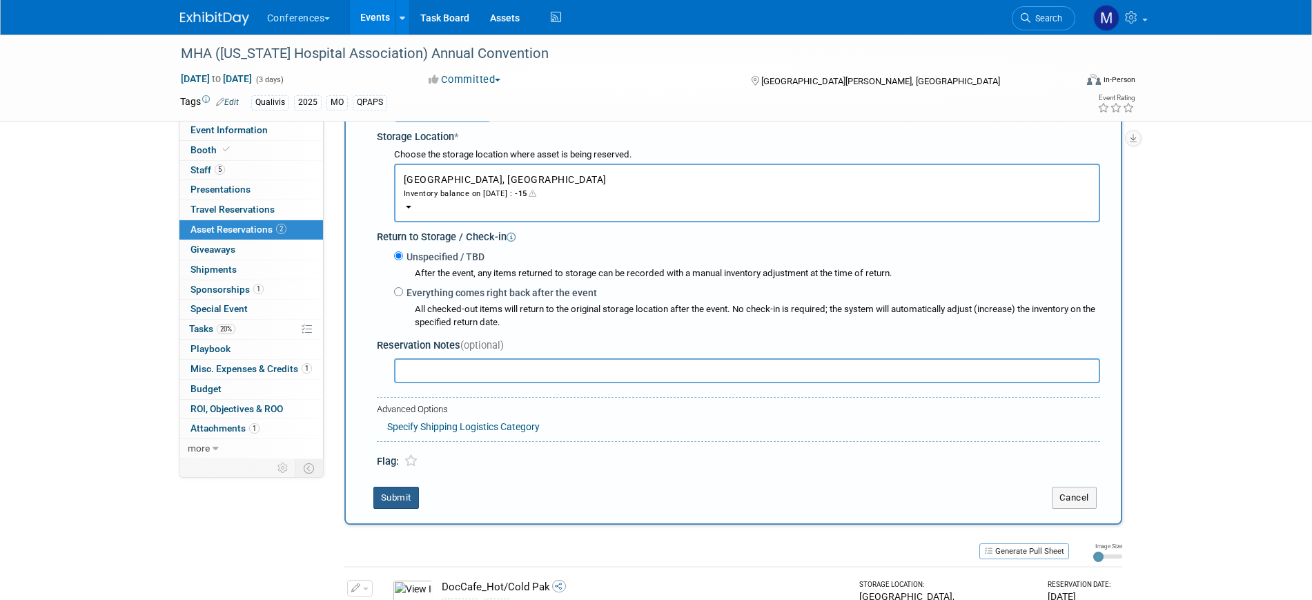
click at [402, 498] on button "Submit" at bounding box center [396, 498] width 46 height 22
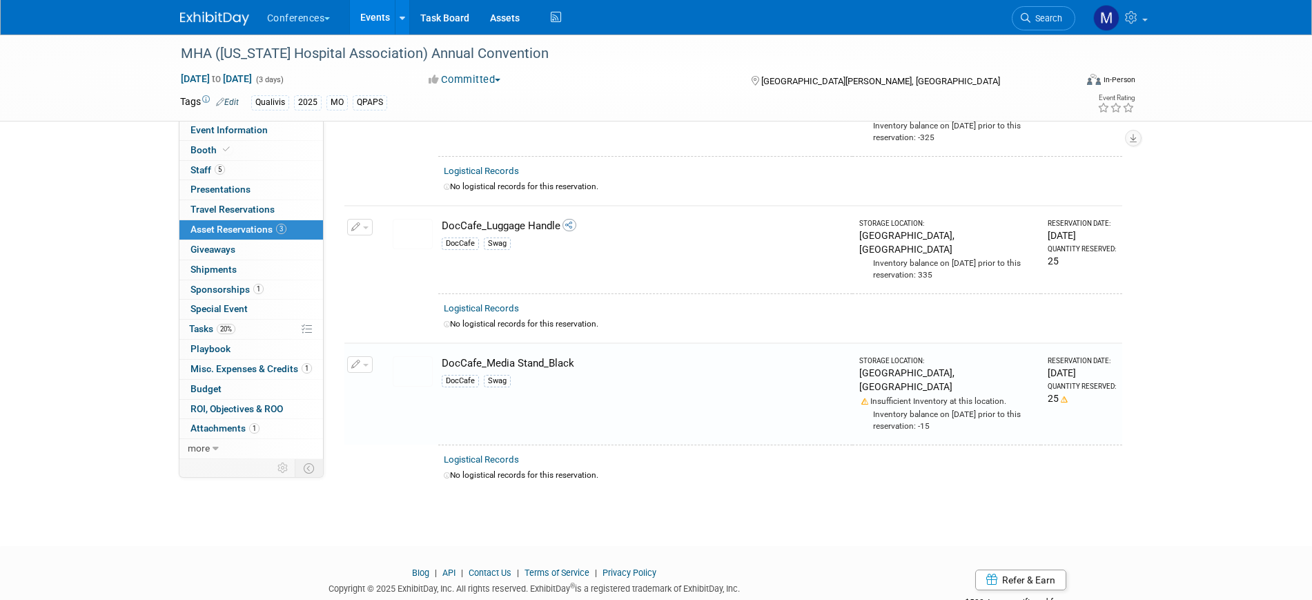
scroll to position [0, 0]
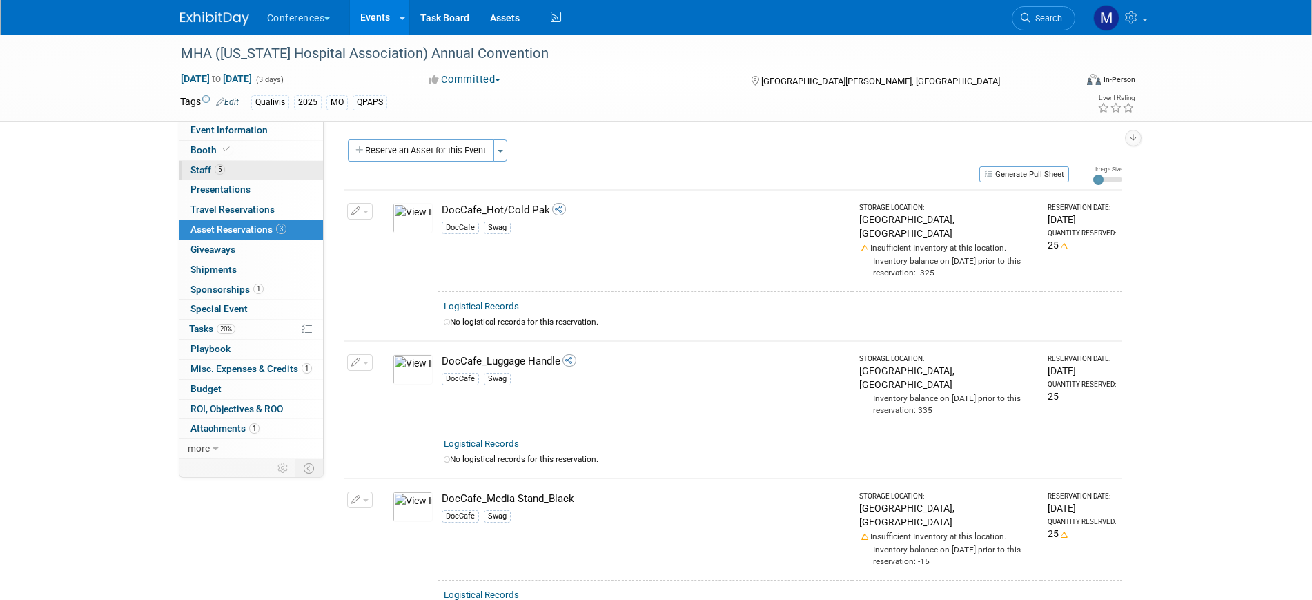
click at [224, 163] on link "5 Staff 5" at bounding box center [251, 170] width 144 height 19
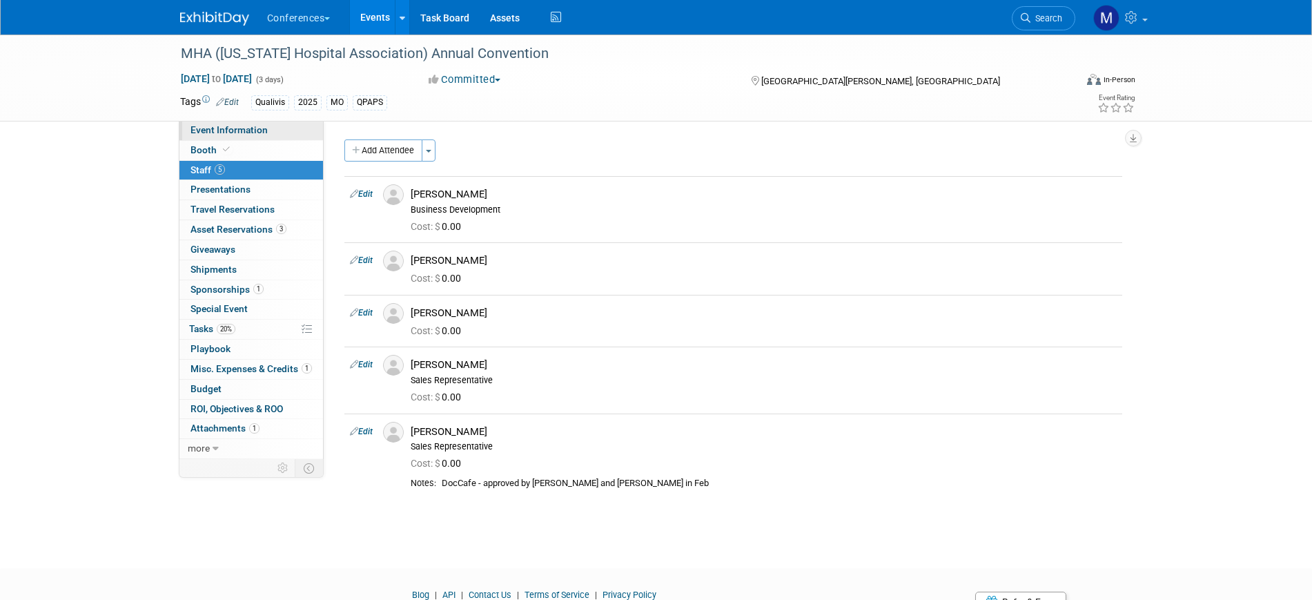
click at [246, 130] on span "Event Information" at bounding box center [228, 129] width 77 height 11
select select "Qualivis"
select select "Karina"
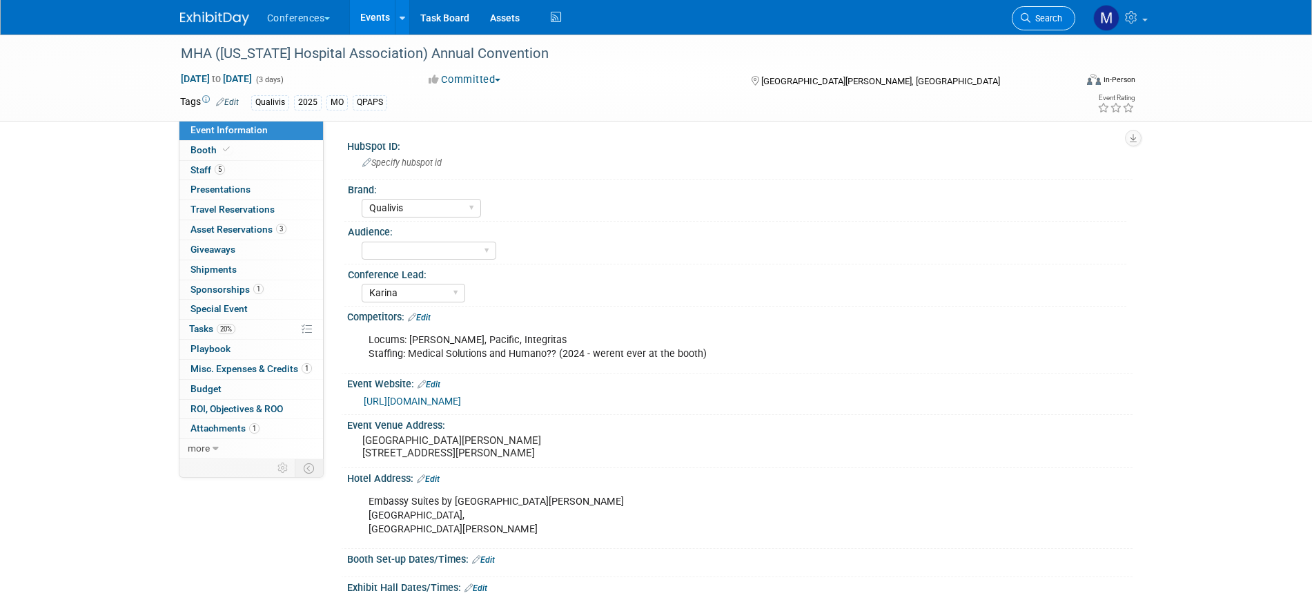
click at [1053, 12] on link "Search" at bounding box center [1043, 18] width 63 height 24
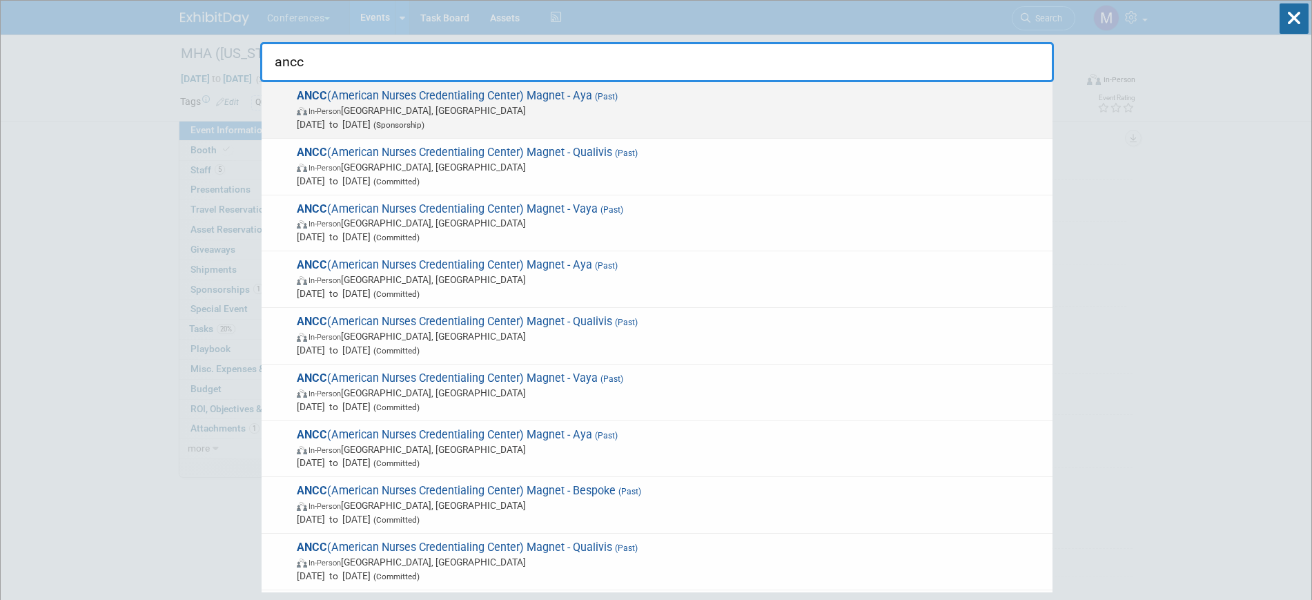
type input "ancc"
click at [543, 123] on span "Oct 8, 2025 to Oct 10, 2025 (Sponsorship)" at bounding box center [671, 124] width 749 height 14
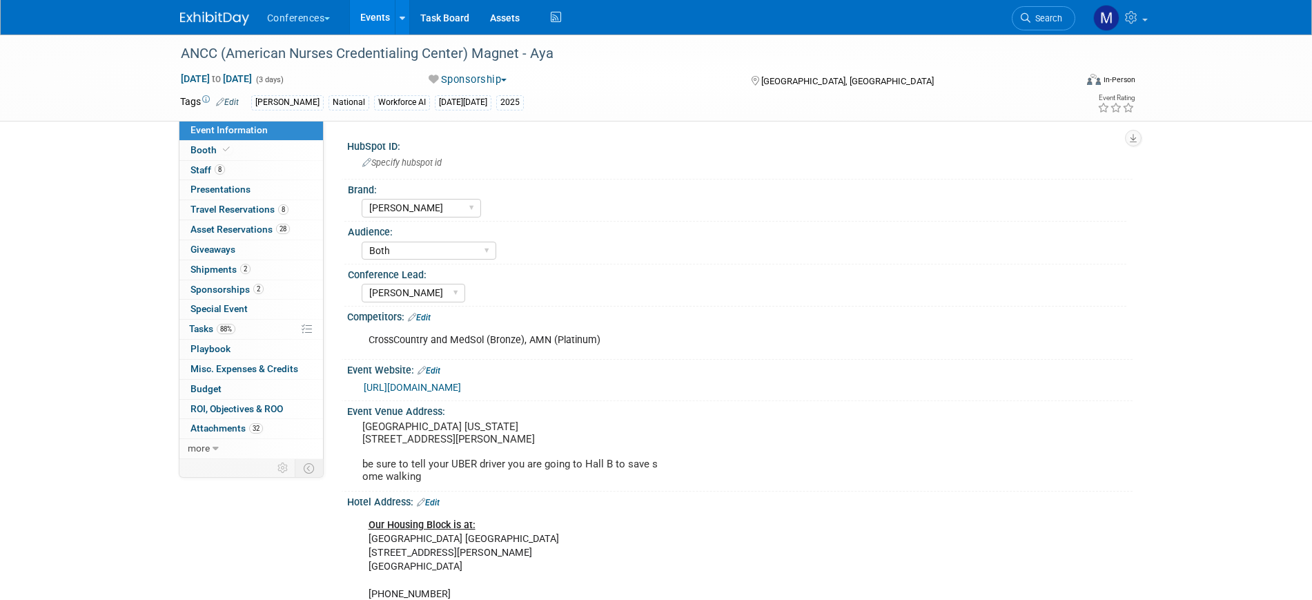
select select "[PERSON_NAME]"
select select "Both"
select select "Stephanie"
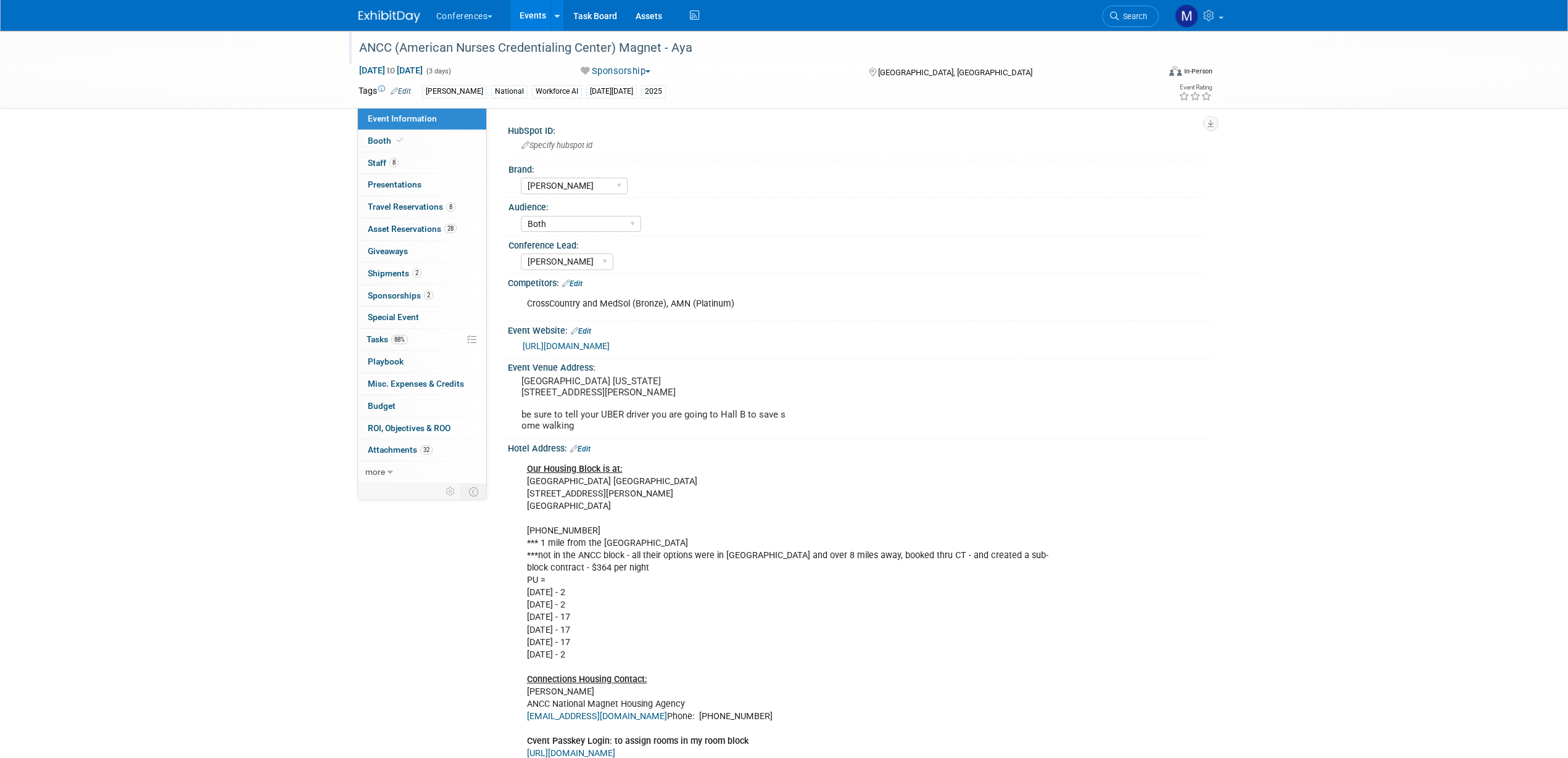
drag, startPoint x: 359, startPoint y: 48, endPoint x: 729, endPoint y: 47, distance: 370.0
click at [729, 47] on div "ANCC (American Nurses Credentialing Center) Magnet - Aya" at bounding box center [747, 47] width 785 height 22
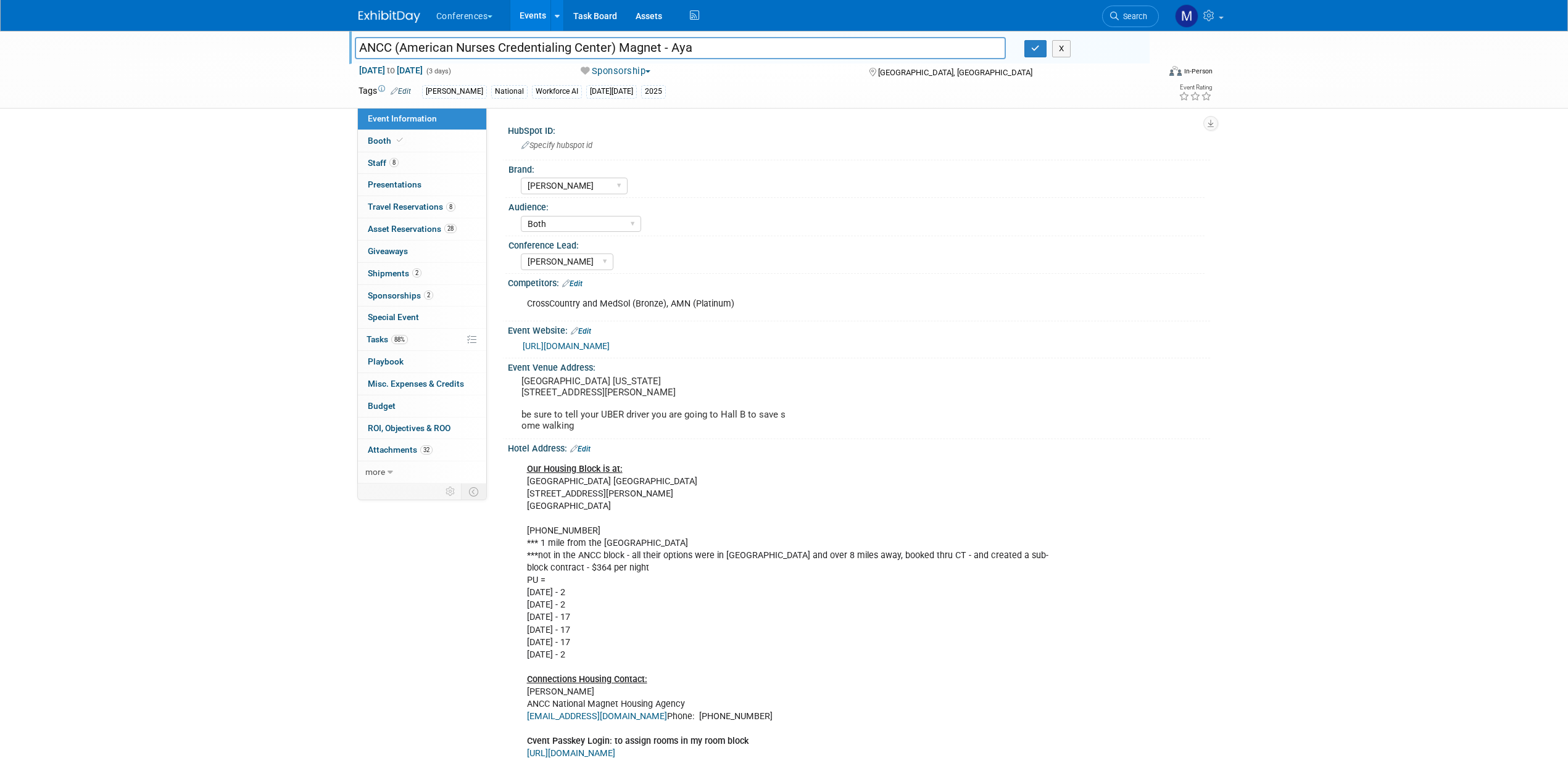
drag, startPoint x: 660, startPoint y: 49, endPoint x: 357, endPoint y: 51, distance: 303.0
click at [357, 51] on input "ANCC (American Nurses Credentialing Center) Magnet - Aya" at bounding box center [680, 47] width 652 height 21
click at [606, 345] on link "https://magnetpathwaycon.nursingworld.org/" at bounding box center [566, 346] width 87 height 10
